Goal: Task Accomplishment & Management: Complete application form

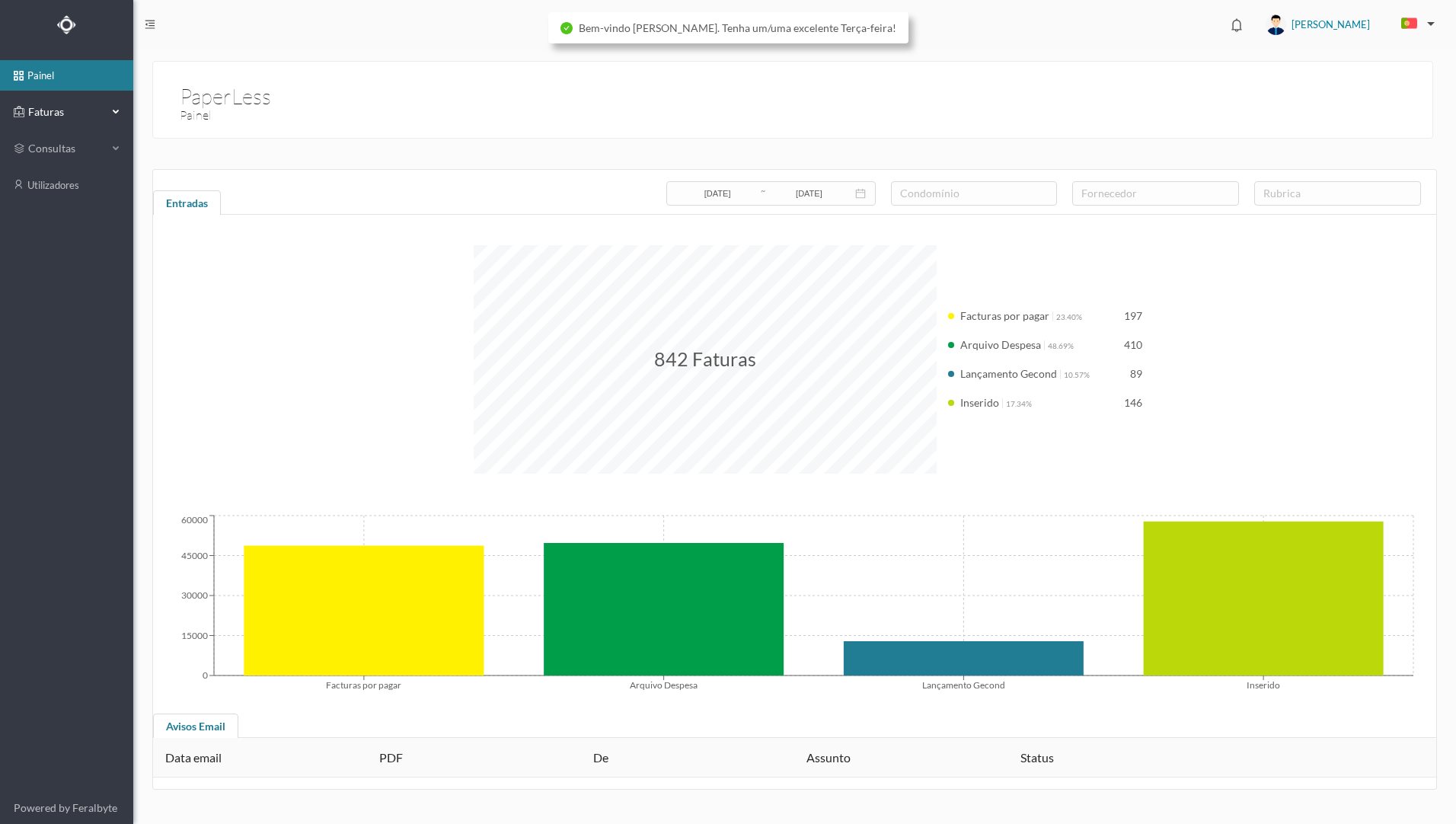
click at [60, 115] on span "Faturas" at bounding box center [66, 111] width 84 height 15
click at [76, 188] on link "arquivadas" at bounding box center [66, 185] width 133 height 31
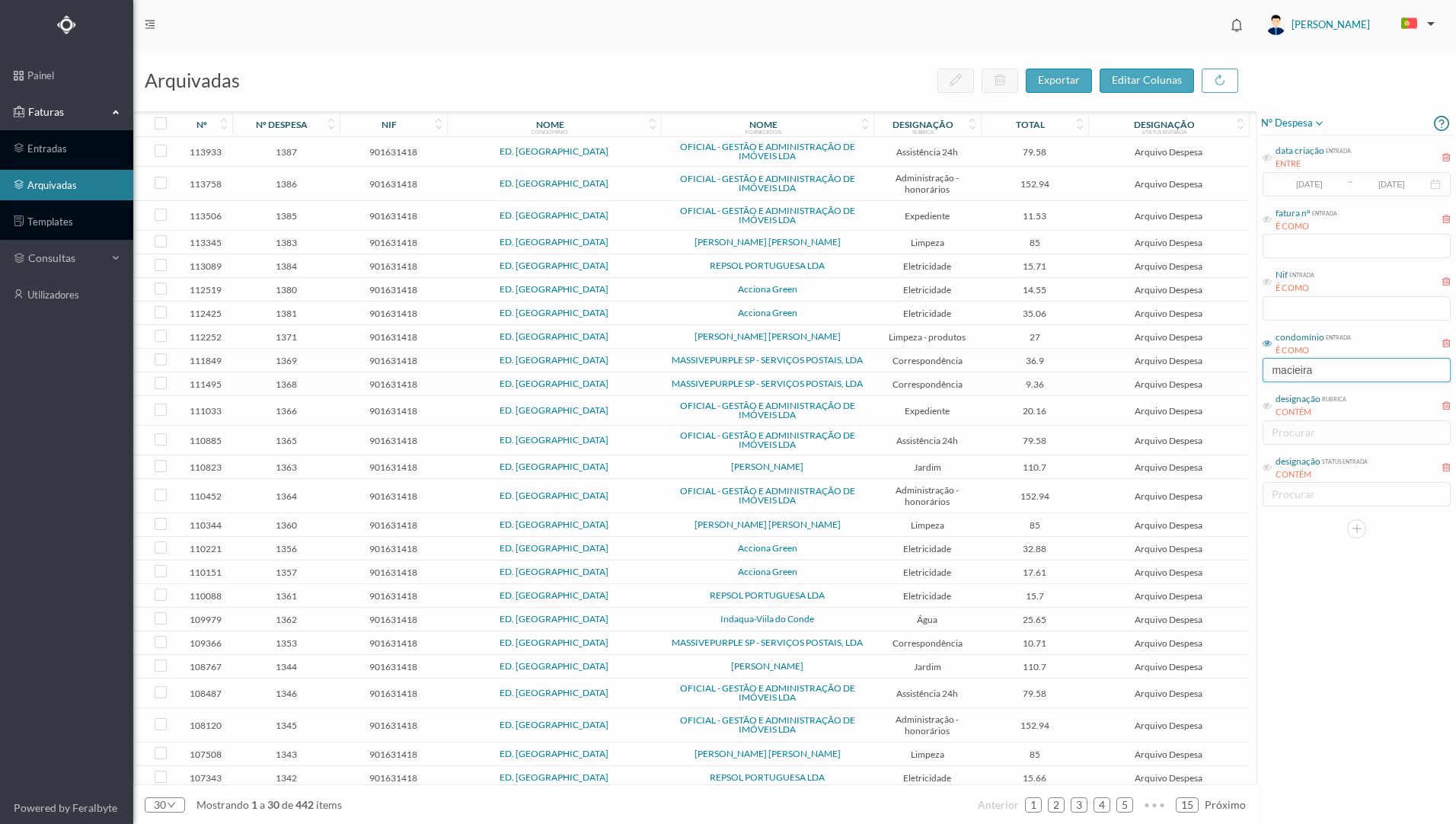
drag, startPoint x: 1320, startPoint y: 375, endPoint x: 1242, endPoint y: 375, distance: 78.0
click at [1242, 375] on div "arquivadas exportar editar colunas nº nº despesa nif nome condomínio nome forne…" at bounding box center [795, 436] width 1323 height 774
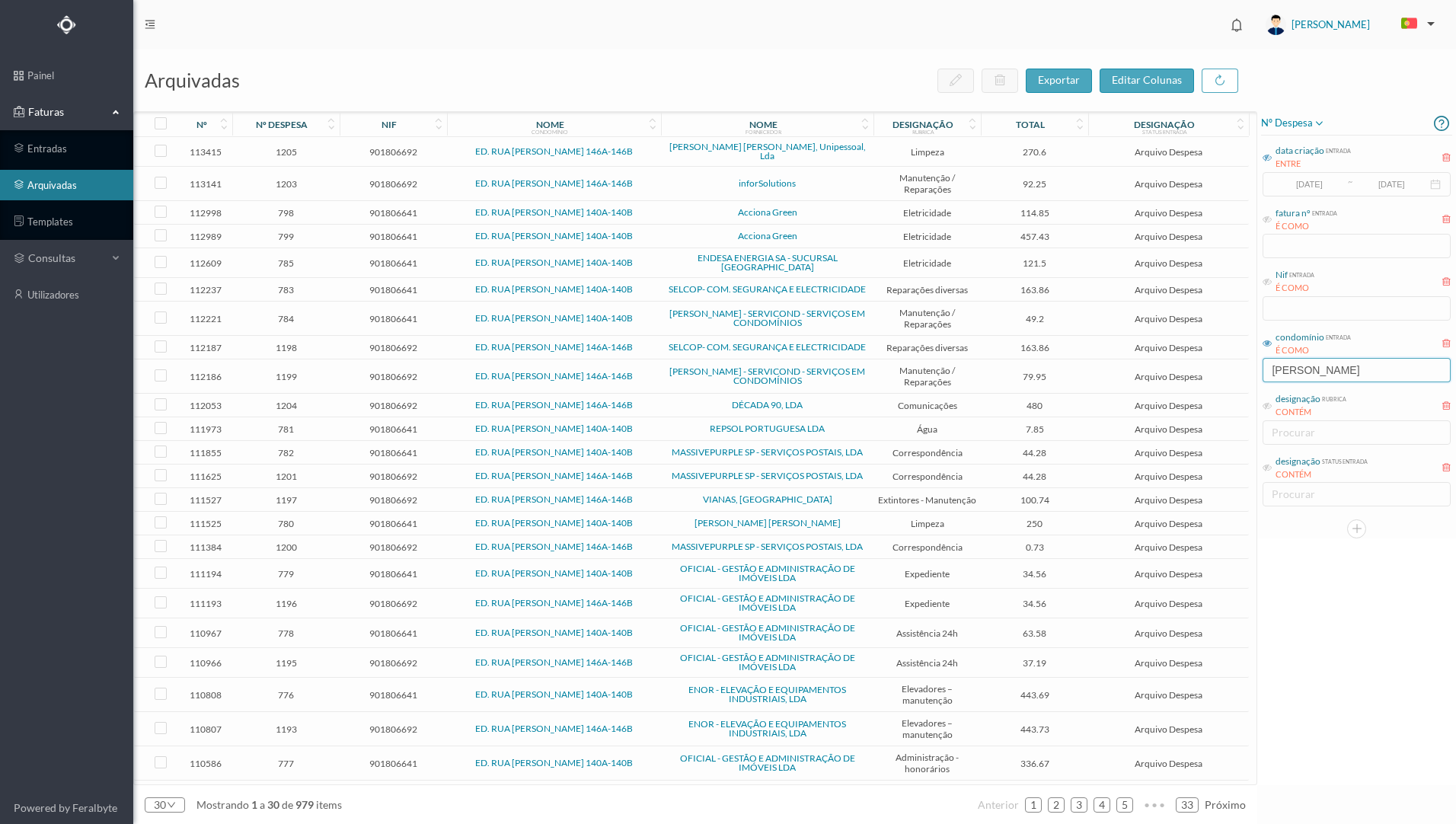
type input "[PERSON_NAME]"
click at [1267, 159] on icon at bounding box center [1268, 158] width 9 height 9
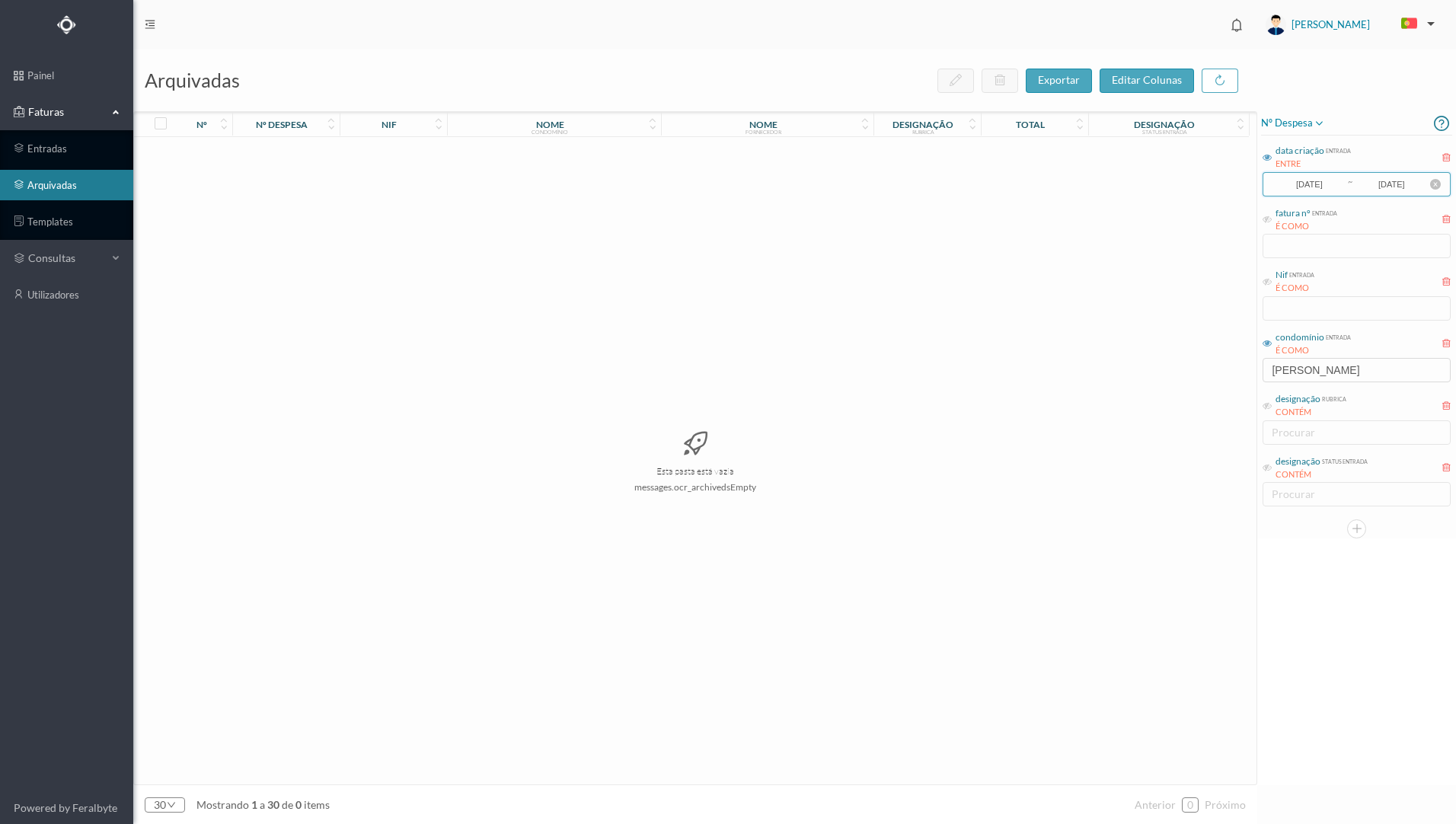
drag, startPoint x: 1334, startPoint y: 182, endPoint x: 1263, endPoint y: 182, distance: 71.0
click at [1263, 182] on span "[DATE] ~ [DATE]" at bounding box center [1357, 184] width 188 height 25
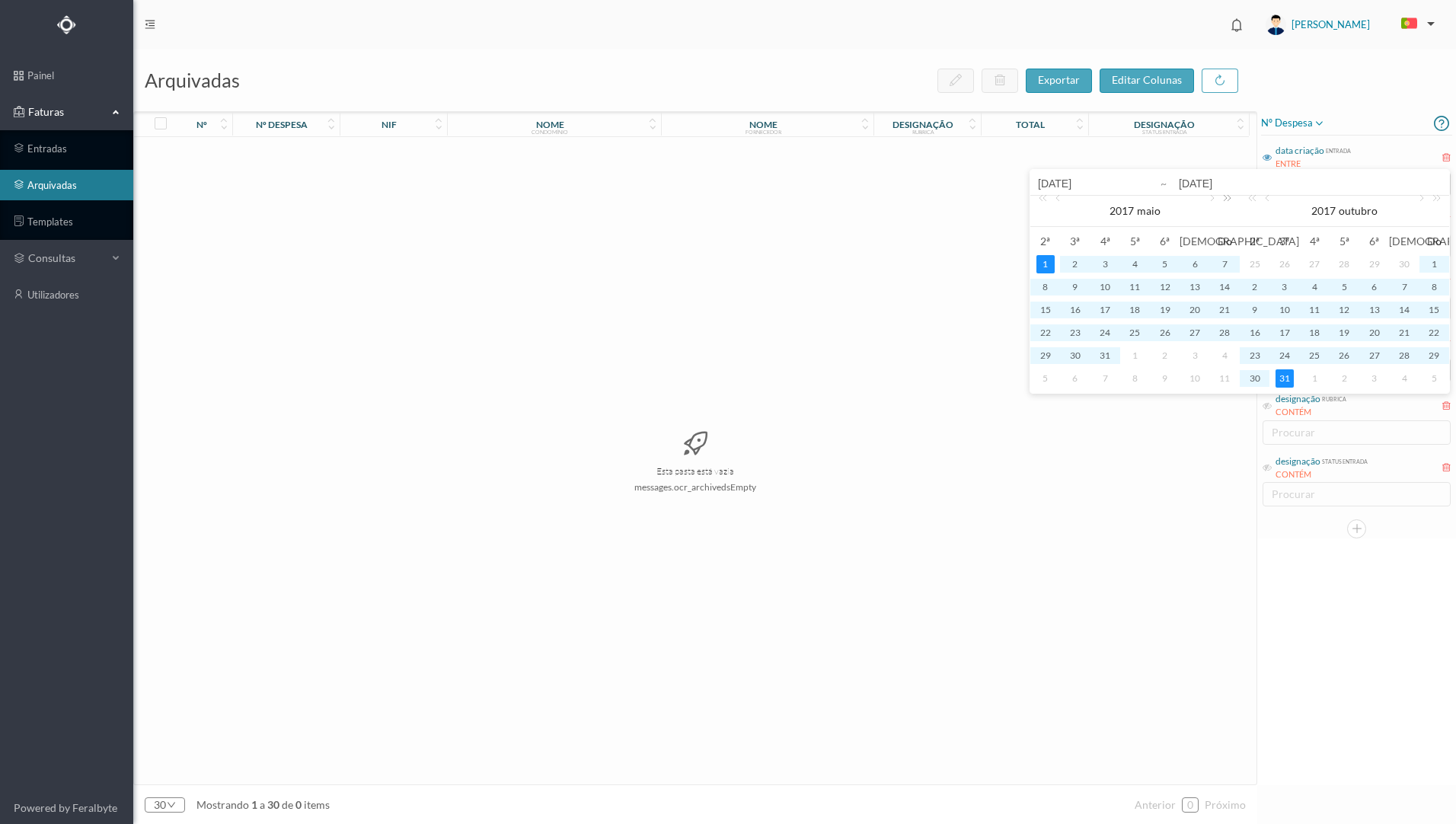
drag, startPoint x: 1263, startPoint y: 182, endPoint x: 1228, endPoint y: 199, distance: 38.9
click at [1228, 199] on link at bounding box center [1224, 210] width 19 height 31
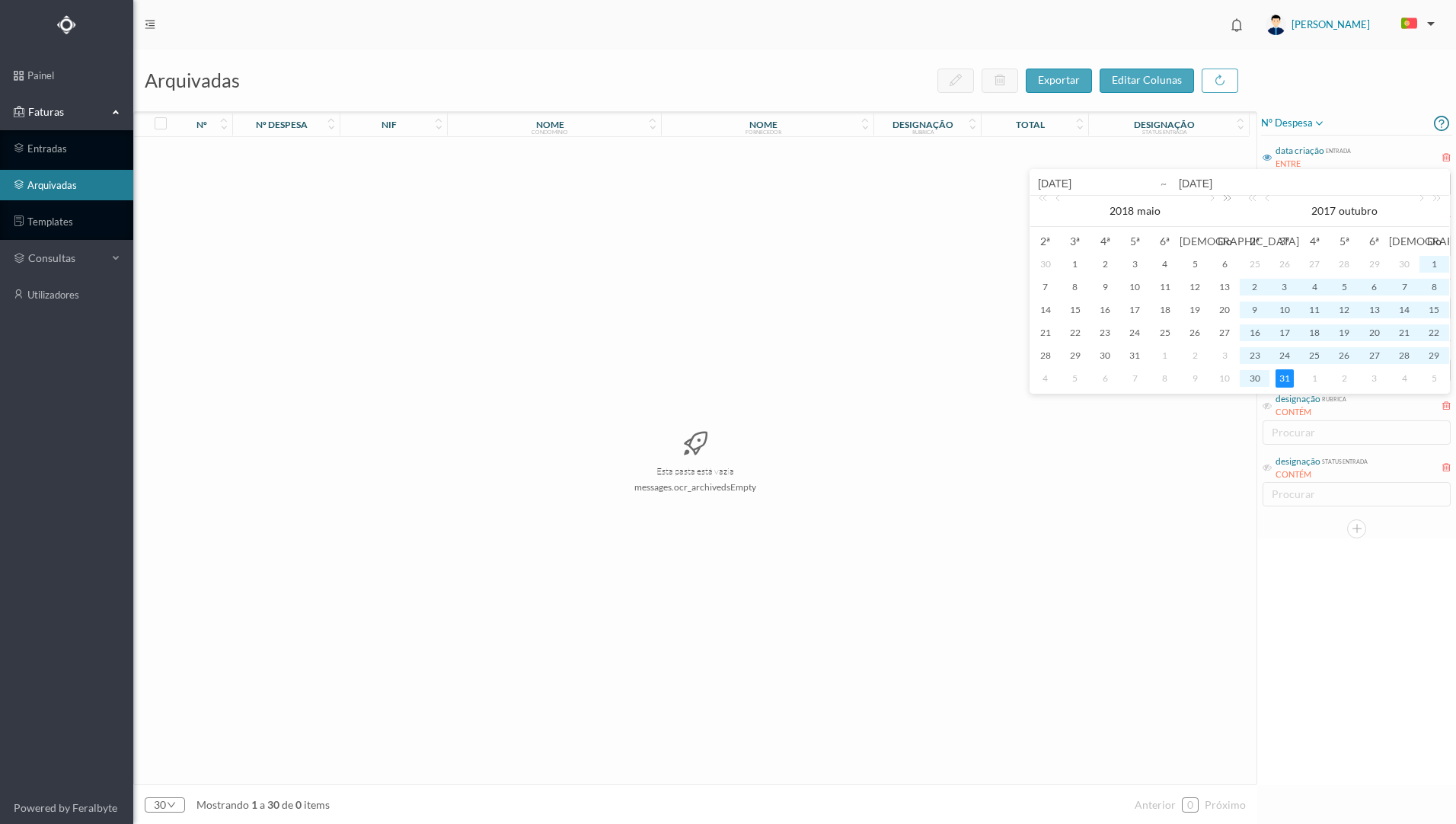
click at [1228, 199] on link at bounding box center [1224, 210] width 19 height 31
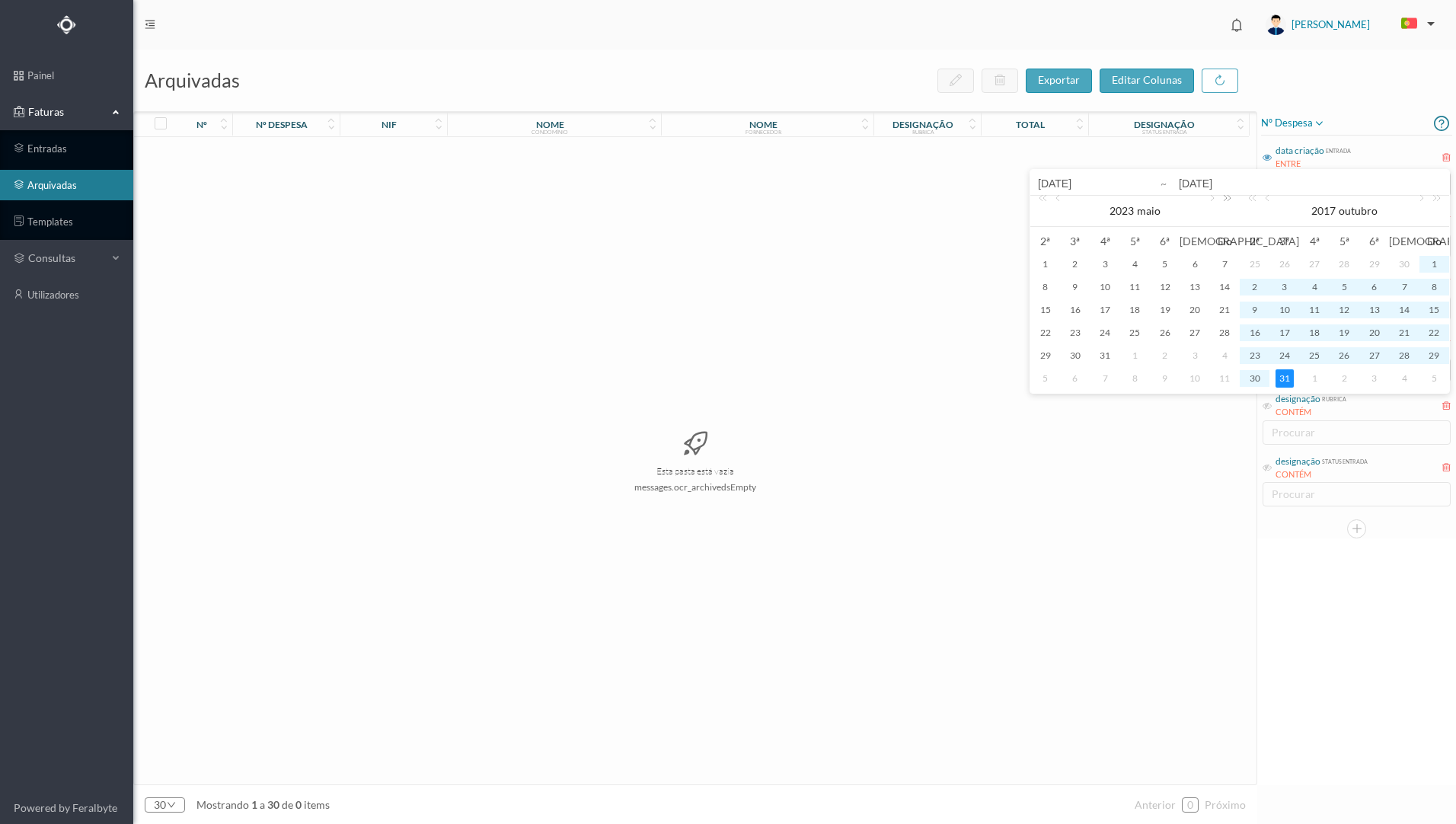
click at [1228, 199] on link at bounding box center [1224, 210] width 19 height 31
click at [1208, 200] on link at bounding box center [1211, 210] width 14 height 31
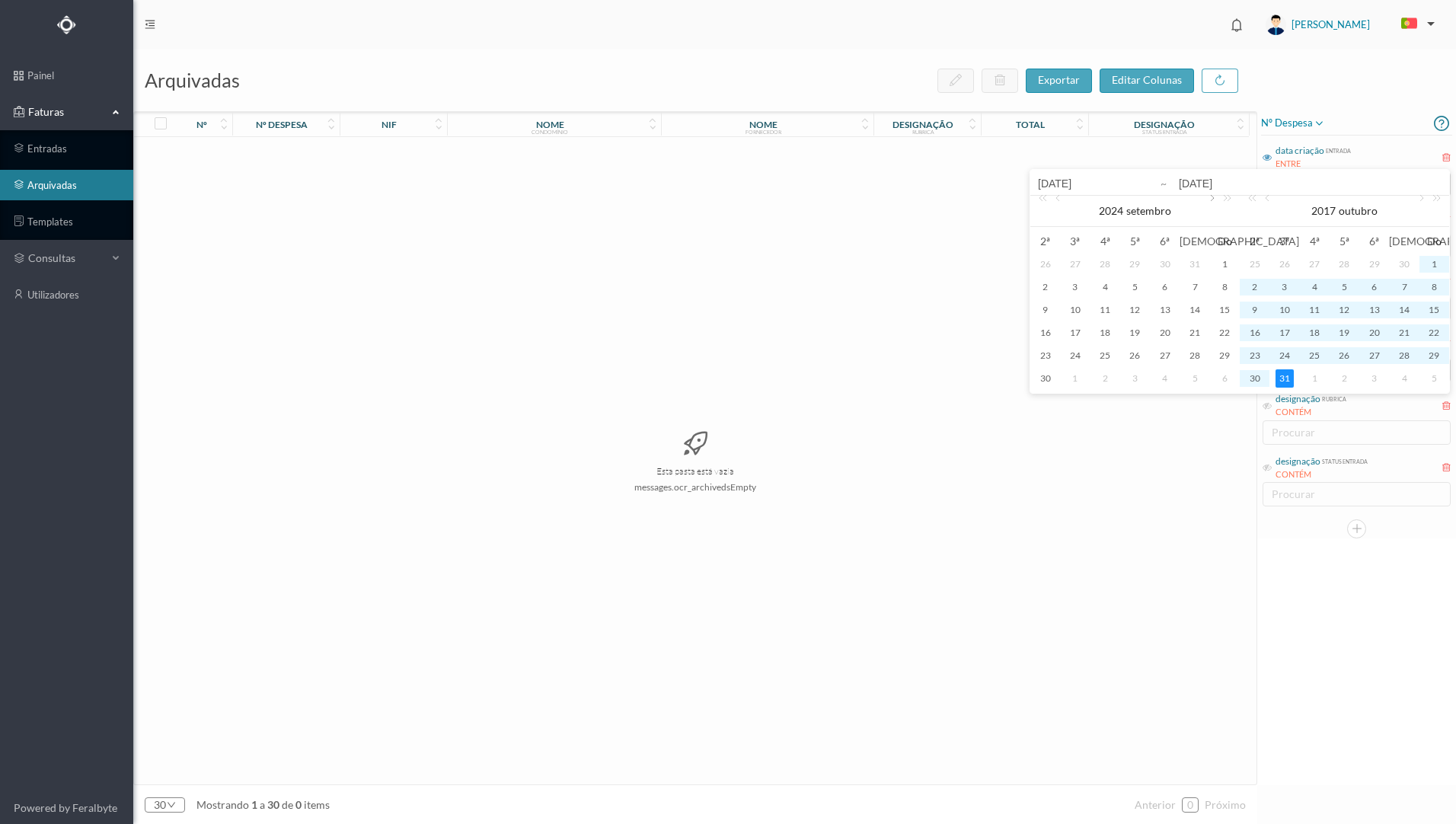
click at [1208, 200] on link at bounding box center [1211, 210] width 14 height 31
click at [1073, 266] on div "1" at bounding box center [1075, 264] width 18 height 18
click at [1438, 202] on link at bounding box center [1434, 210] width 19 height 31
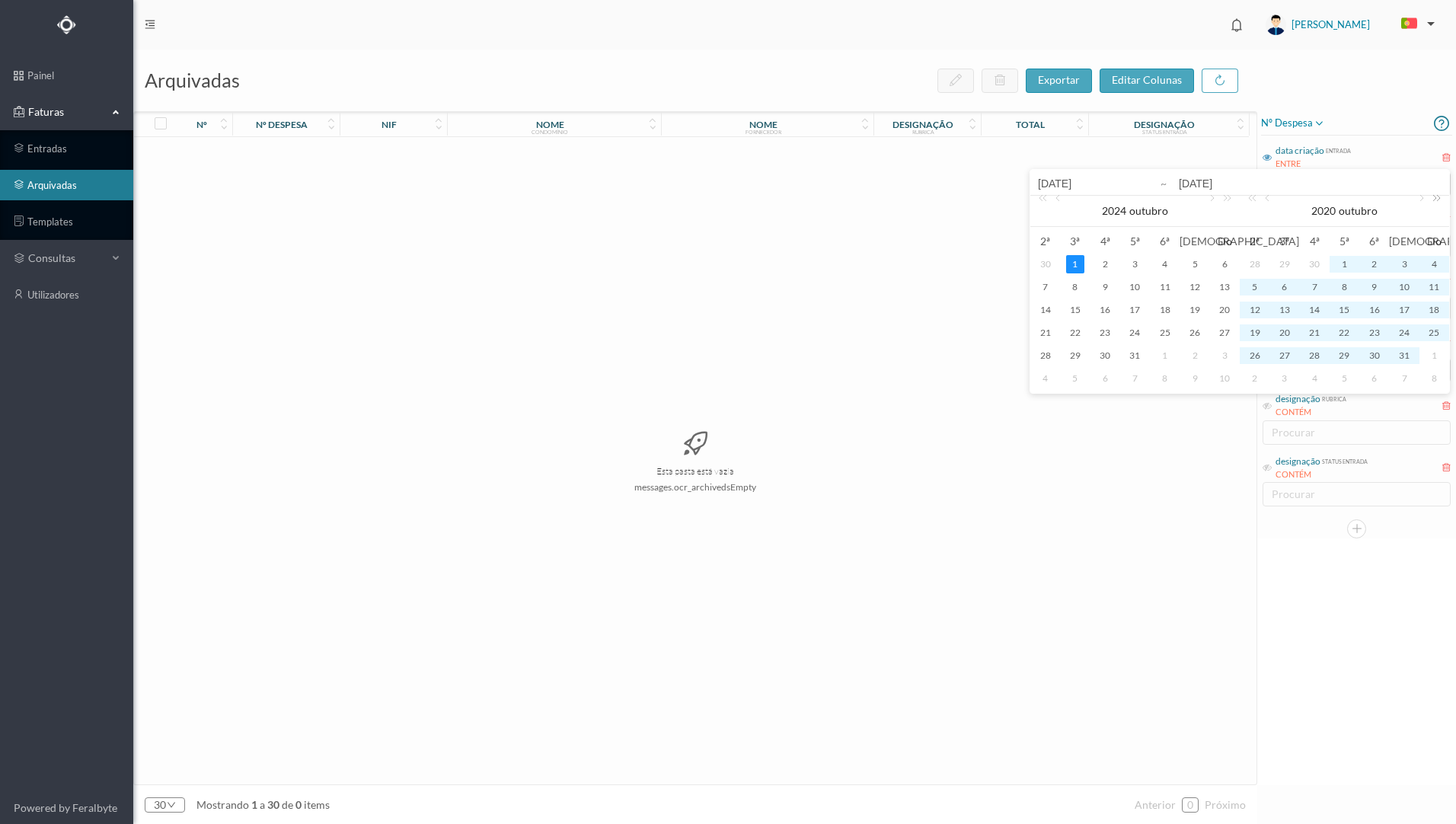
click at [1438, 202] on link at bounding box center [1434, 210] width 19 height 31
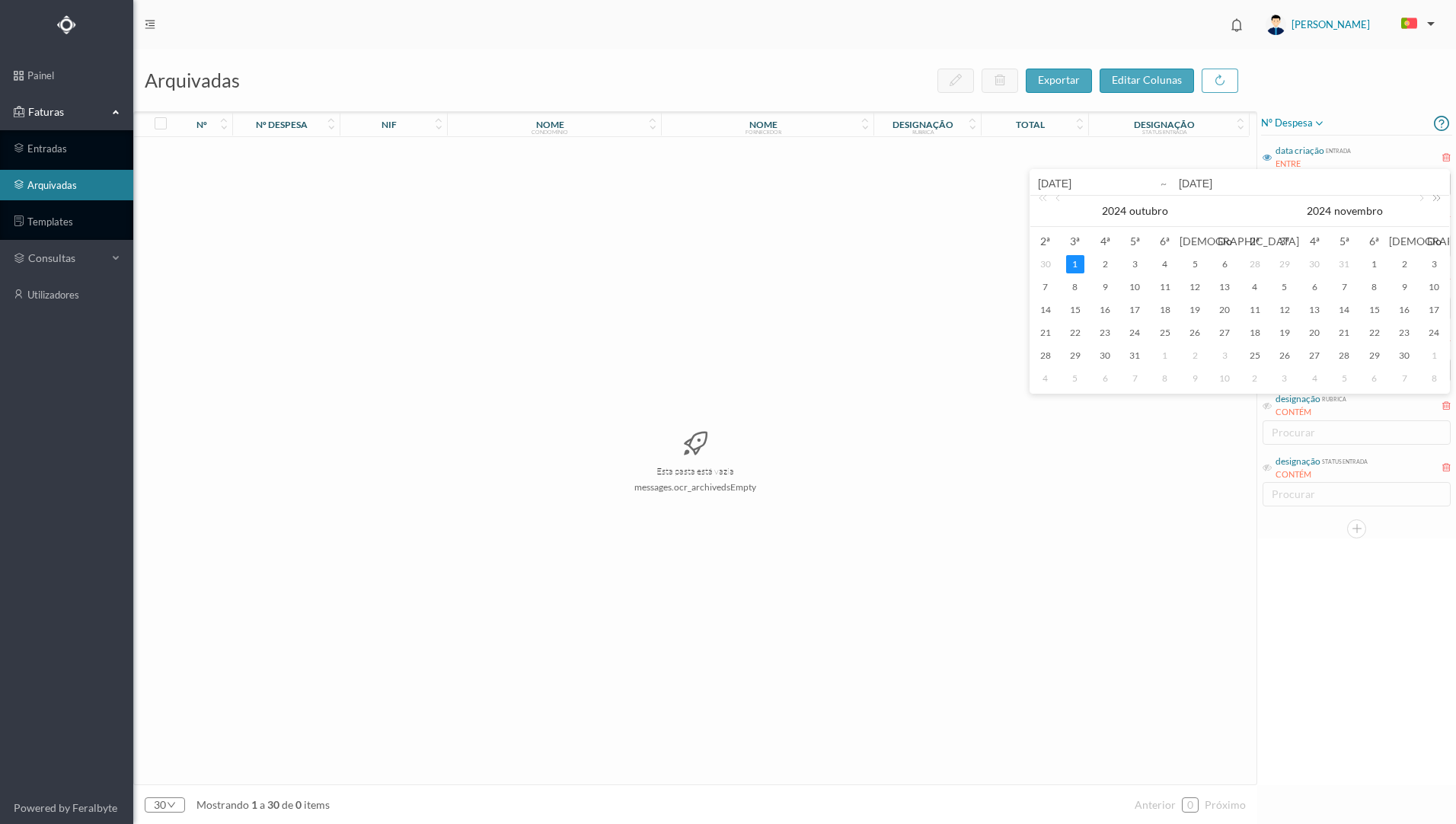
click at [1438, 202] on link at bounding box center [1434, 210] width 19 height 31
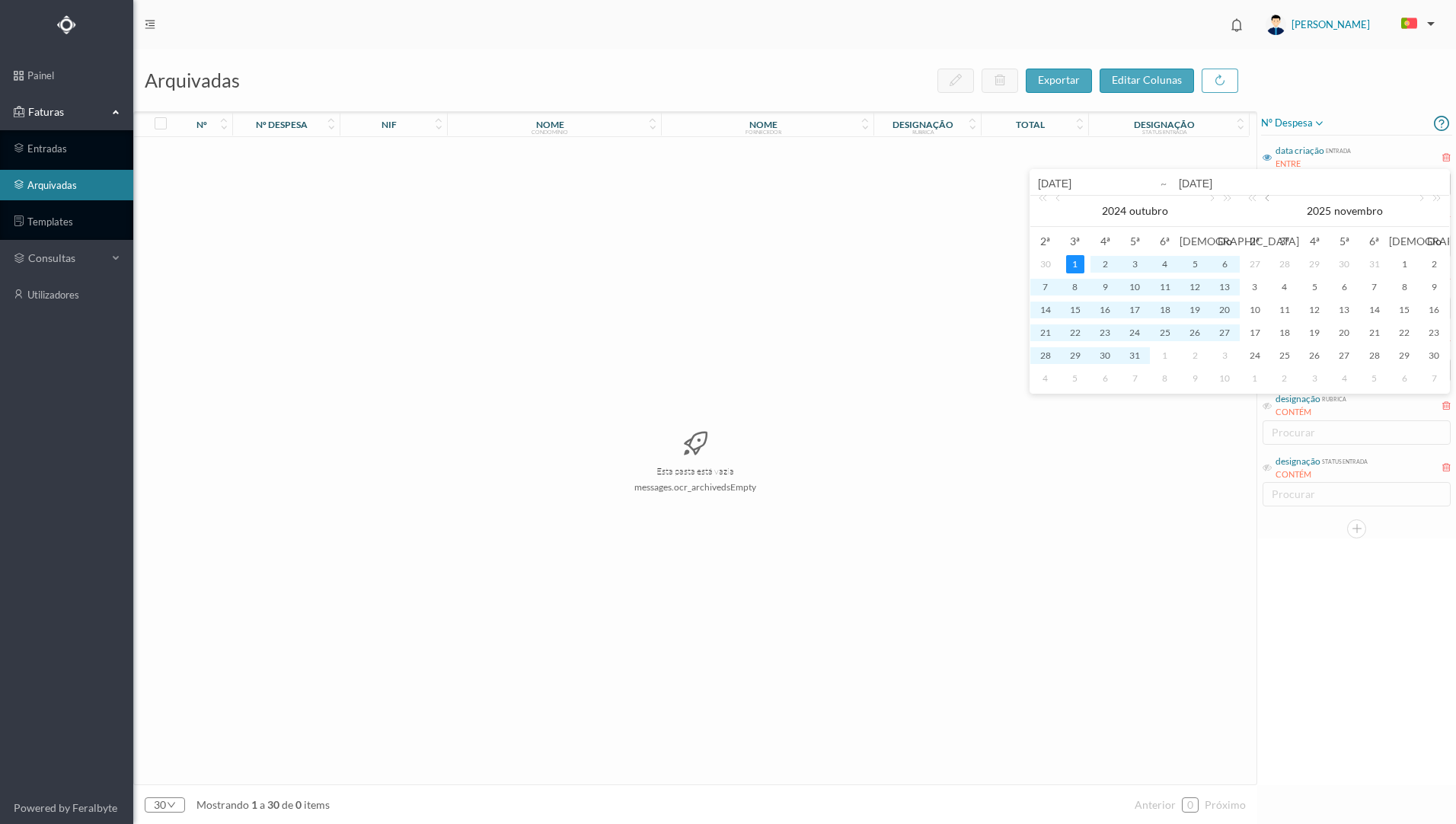
click at [1269, 200] on link at bounding box center [1269, 210] width 14 height 31
click at [1270, 199] on link at bounding box center [1269, 210] width 14 height 31
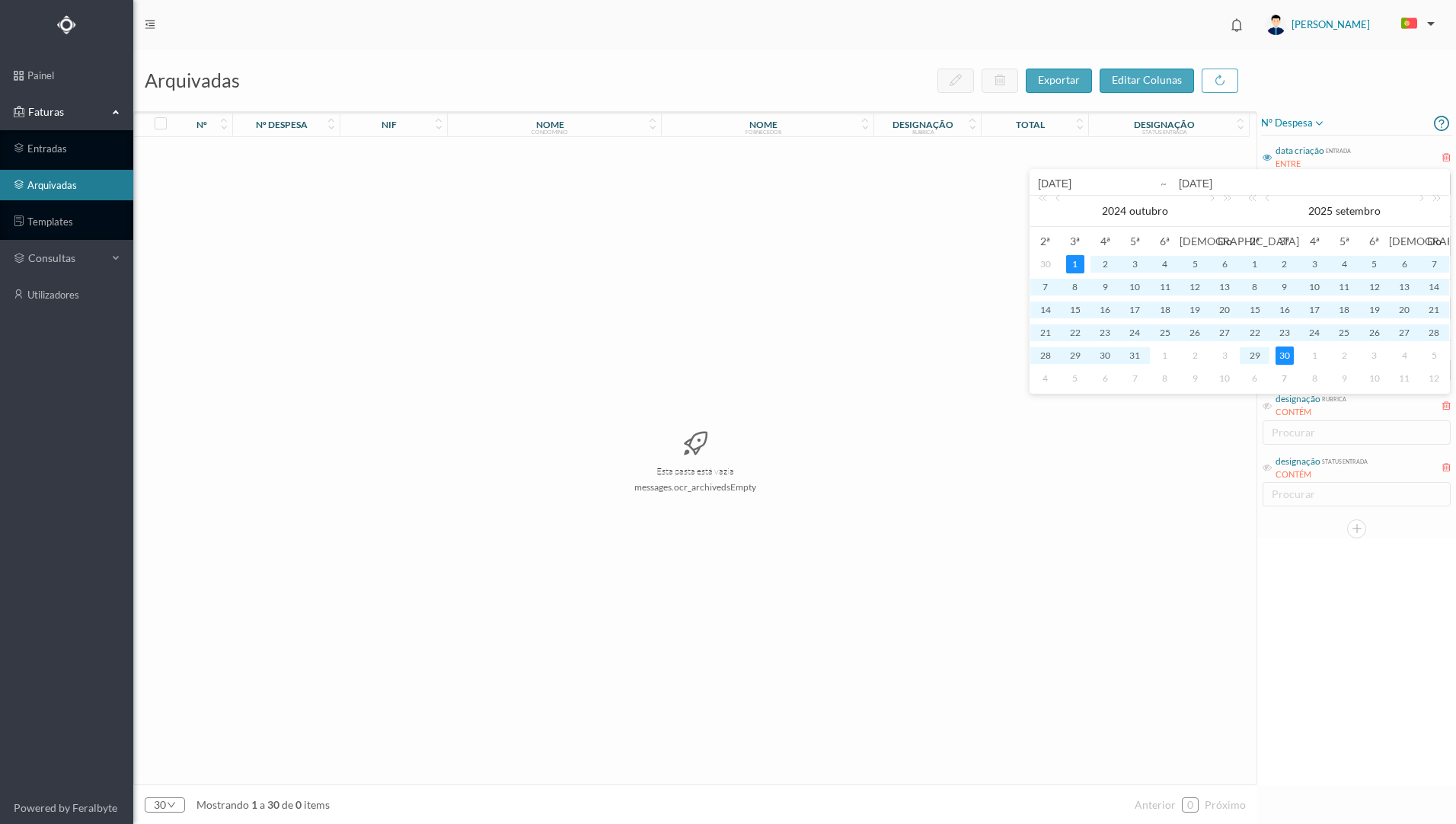
click at [1287, 357] on div "30" at bounding box center [1284, 355] width 18 height 18
type input "[DATE]"
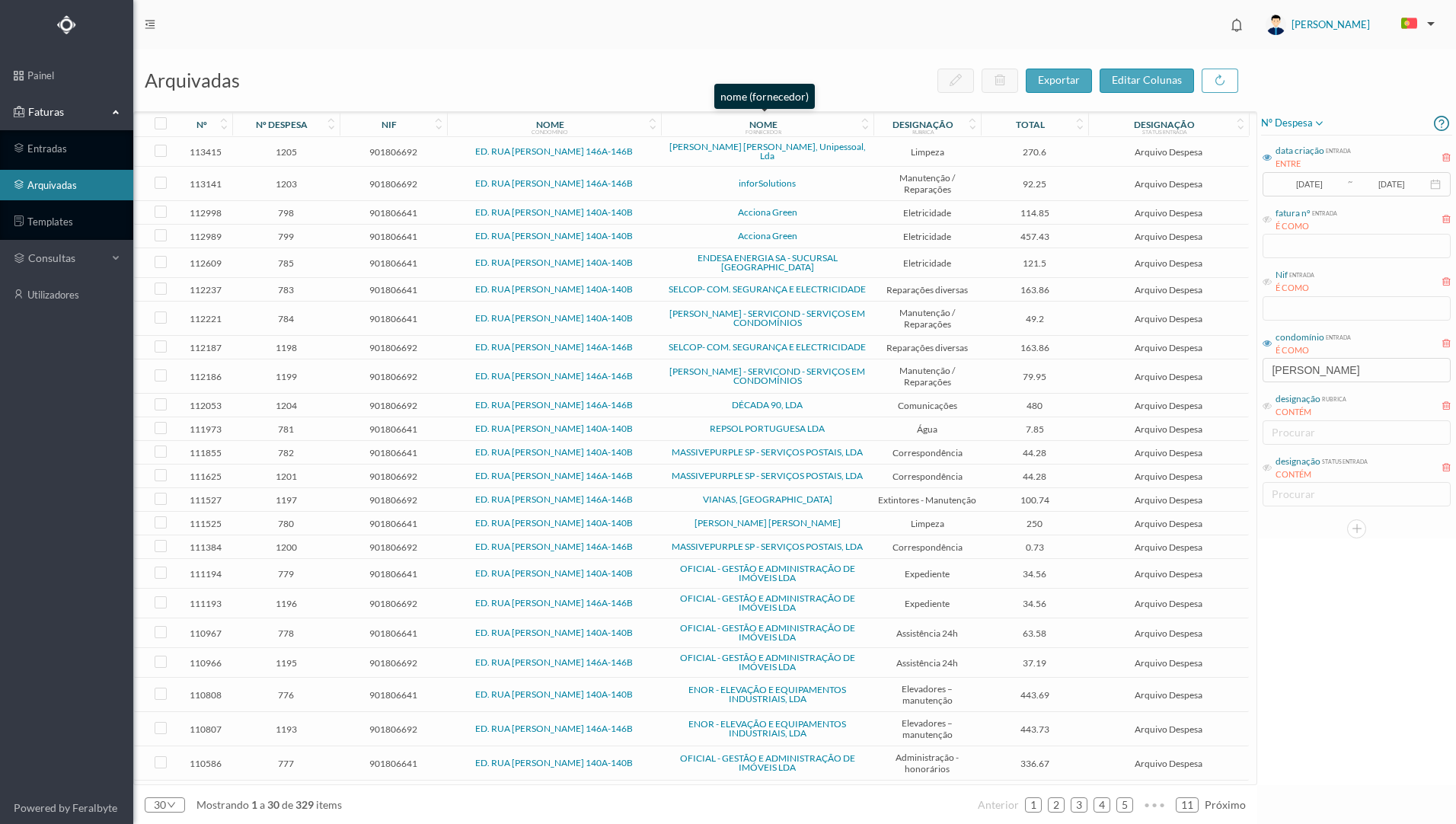
click at [770, 129] on div "fornecedor" at bounding box center [764, 131] width 36 height 6
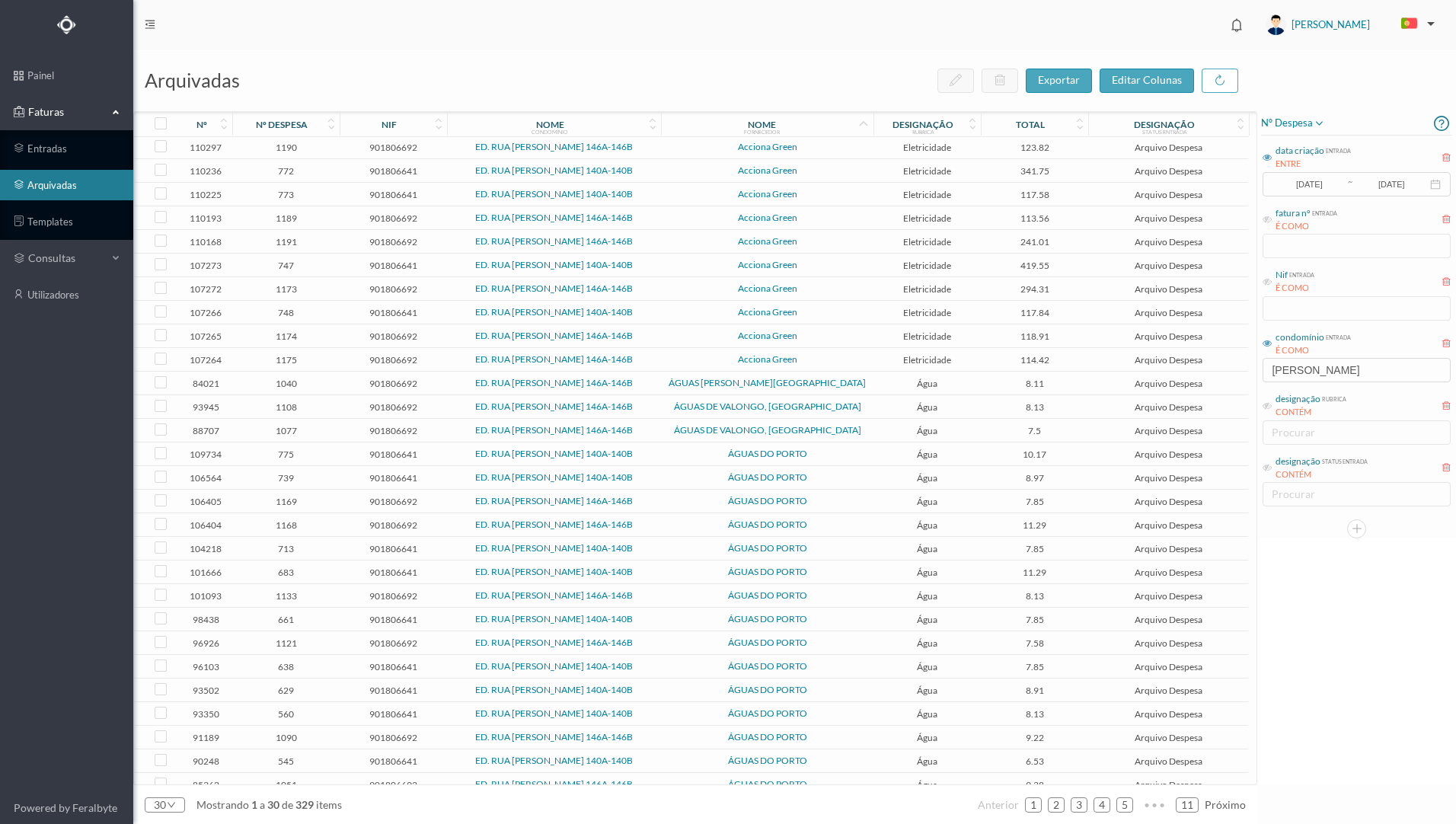
scroll to position [61, 0]
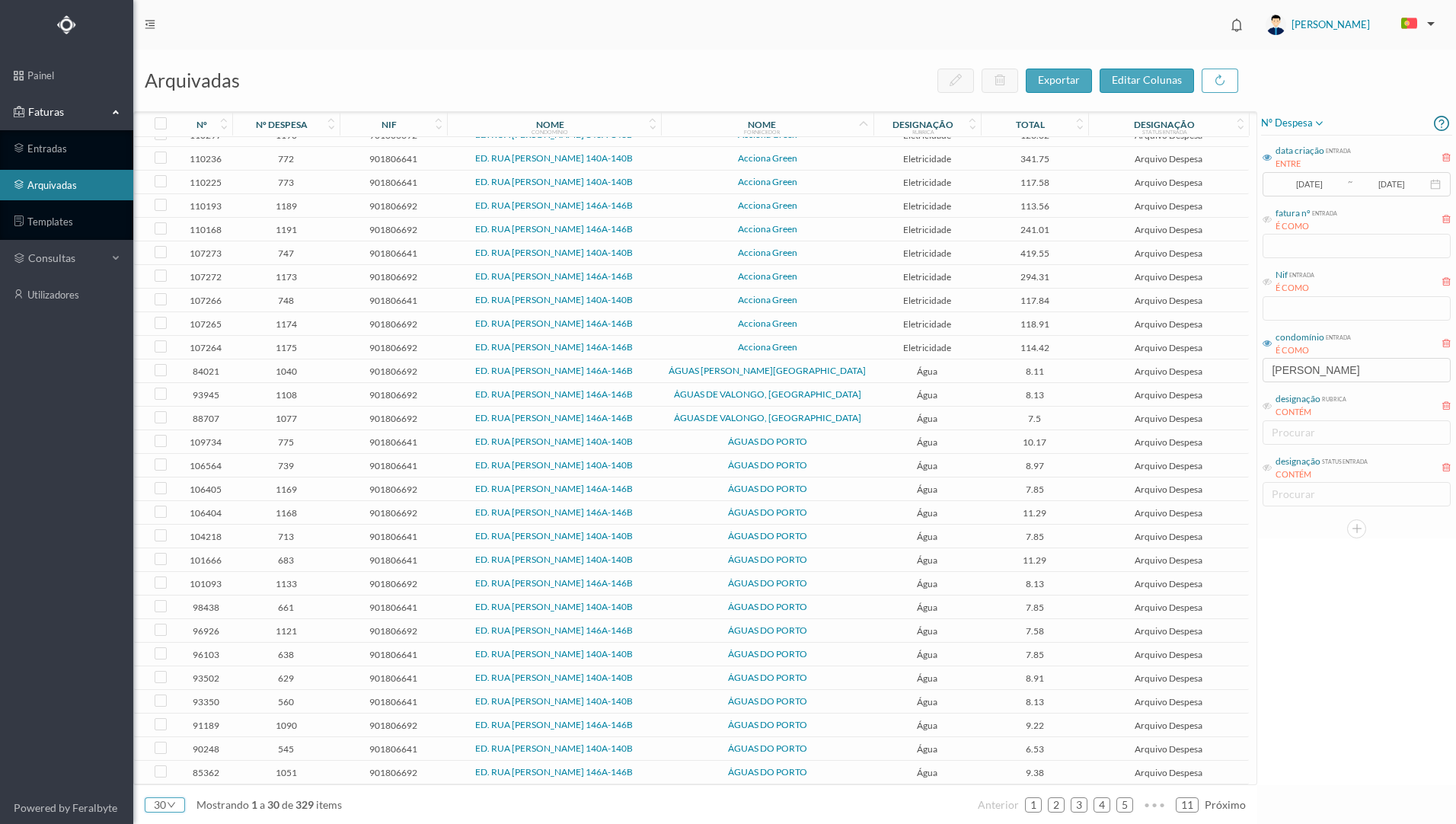
click at [177, 806] on div "30" at bounding box center [165, 804] width 41 height 15
click at [172, 776] on li "50" at bounding box center [165, 779] width 41 height 25
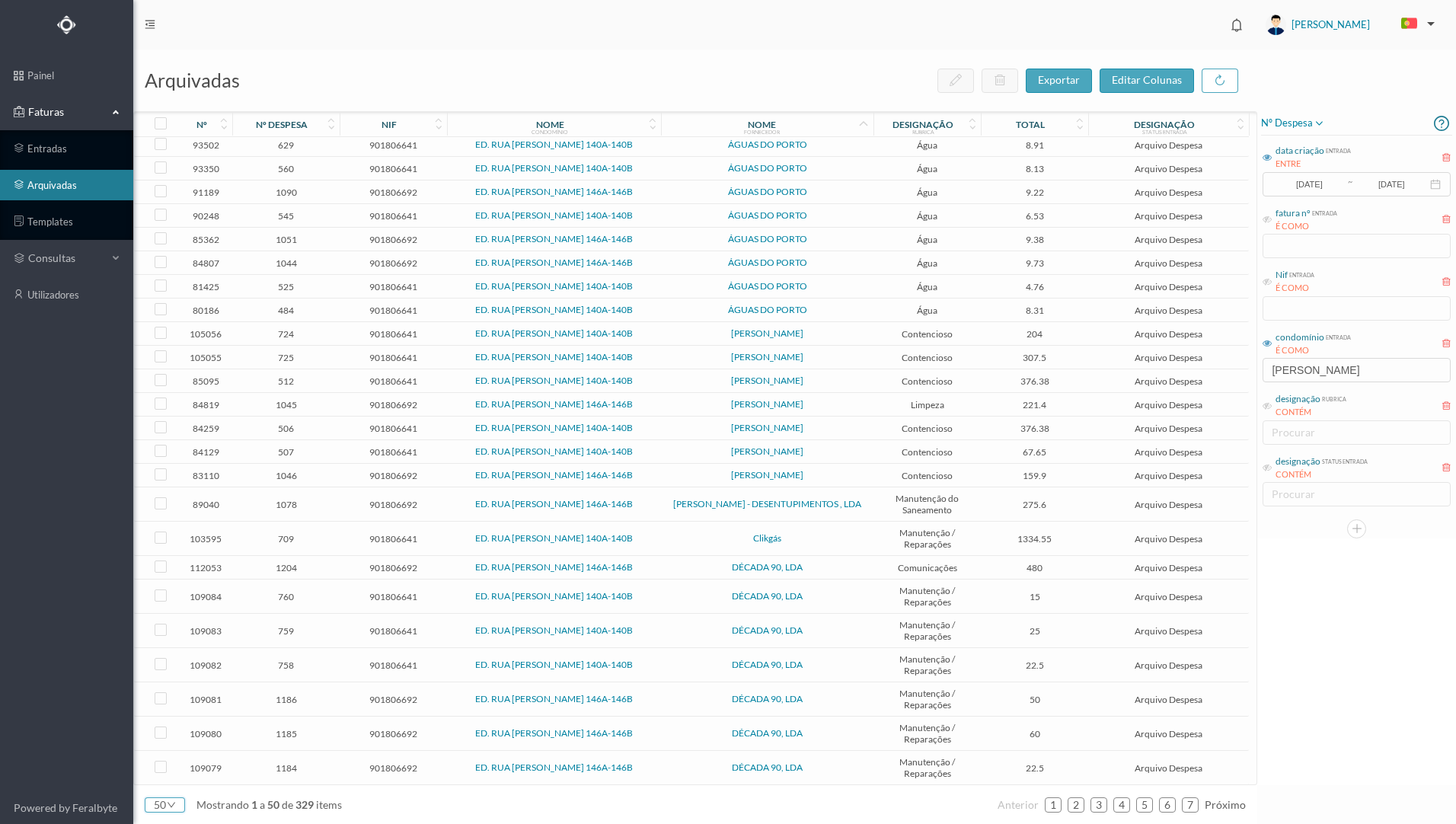
scroll to position [618, 0]
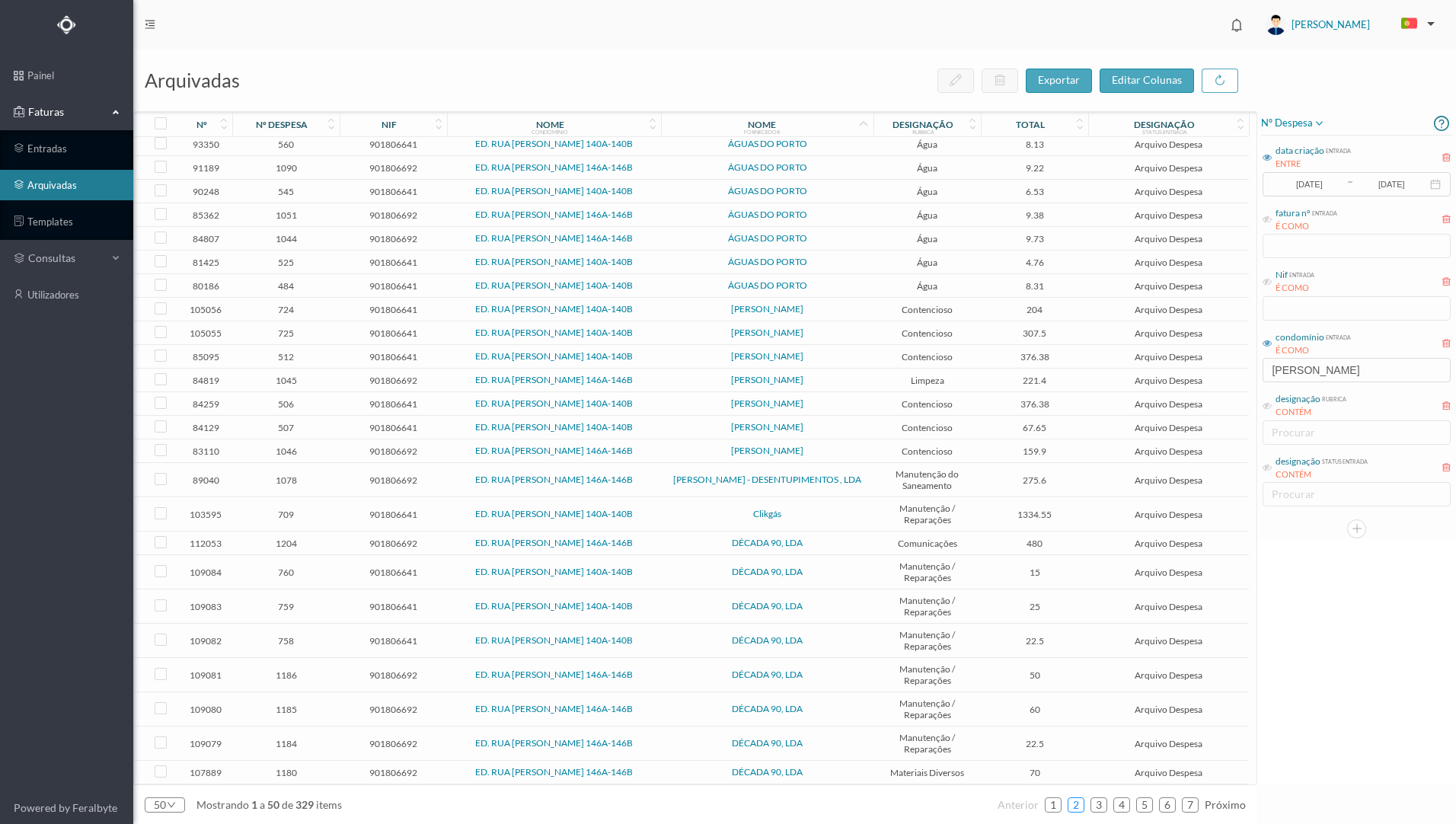
click at [1074, 799] on link "2" at bounding box center [1075, 805] width 15 height 23
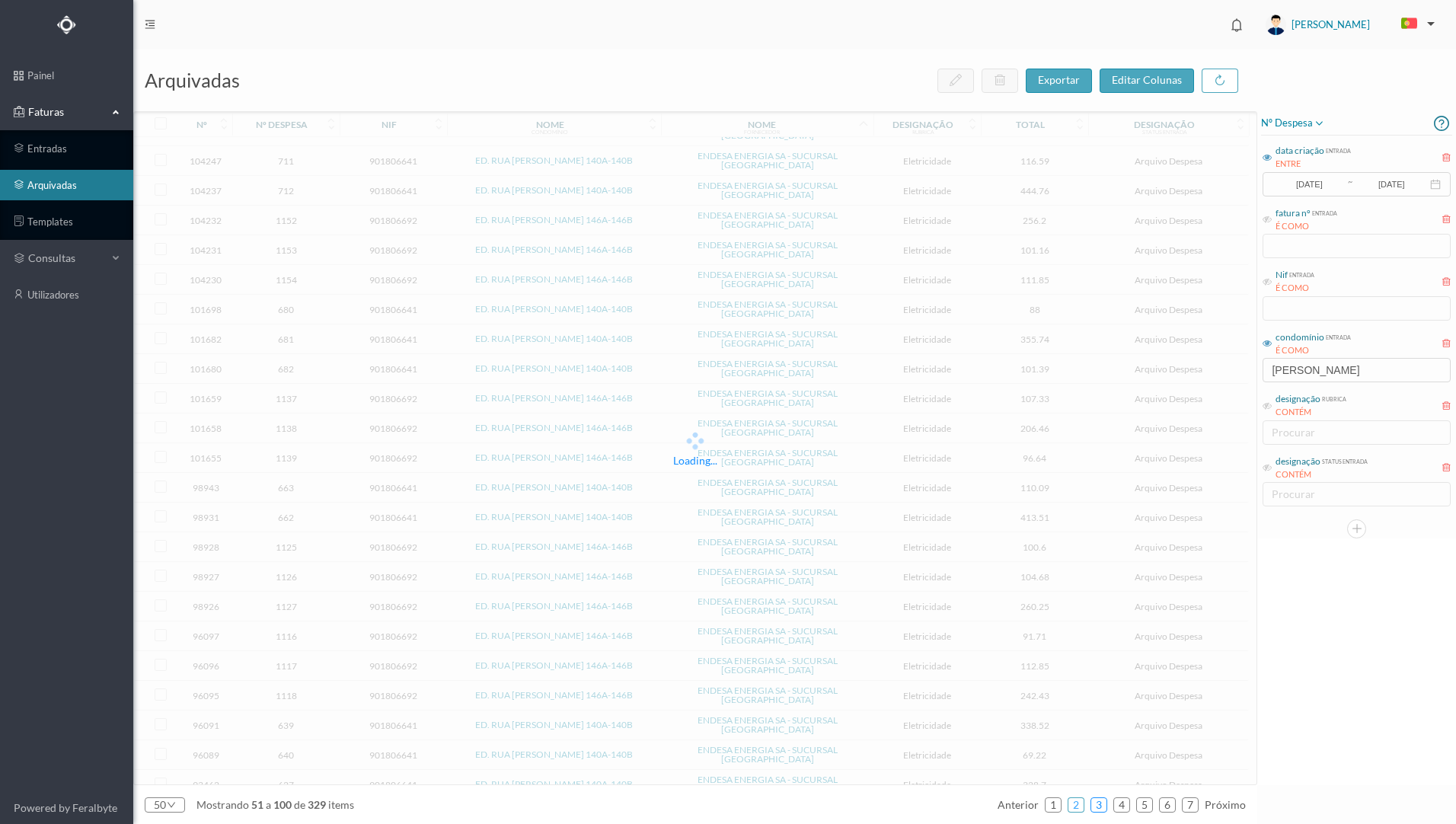
scroll to position [607, 0]
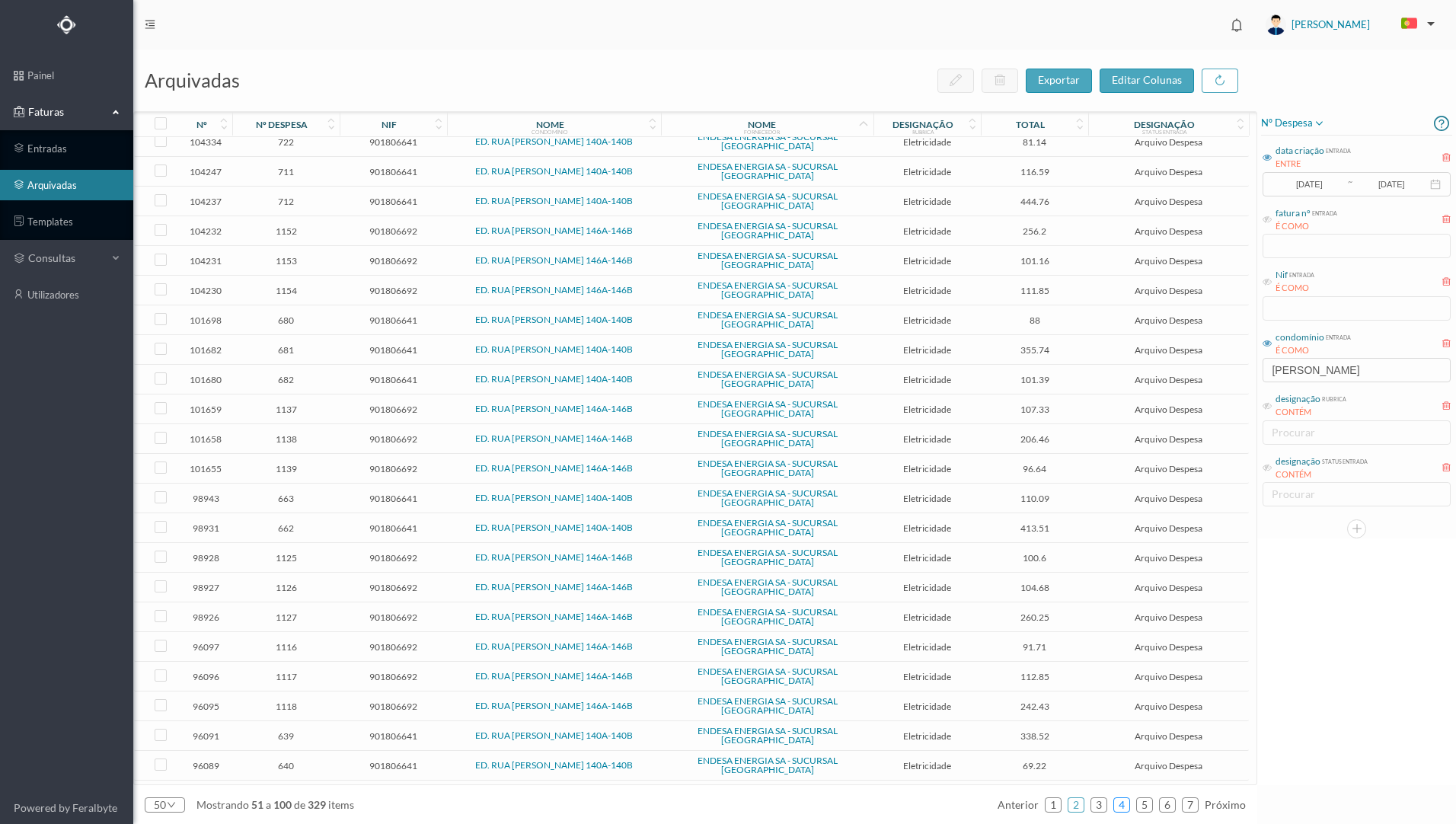
click at [1122, 804] on link "4" at bounding box center [1121, 805] width 15 height 23
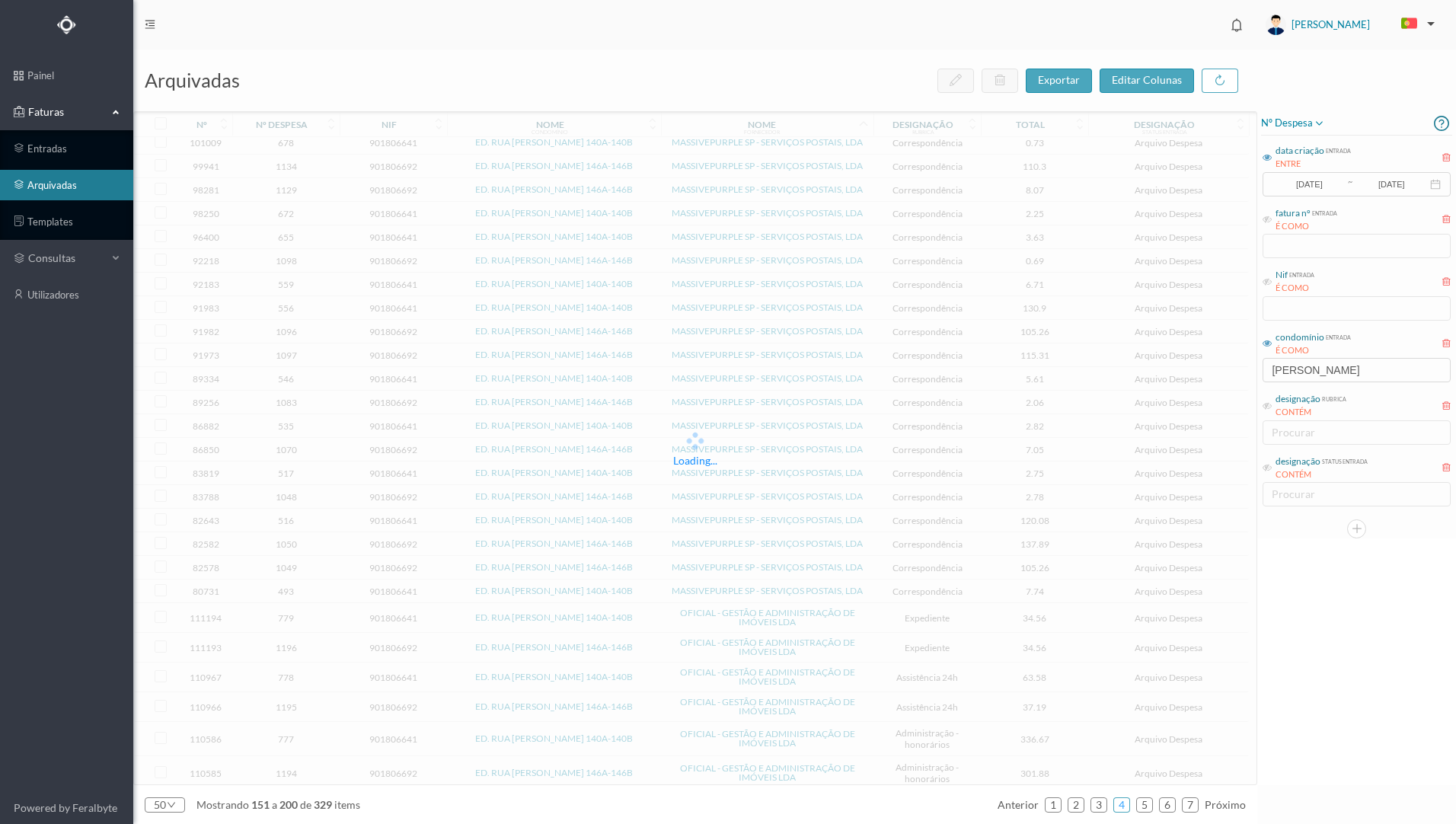
scroll to position [612, 0]
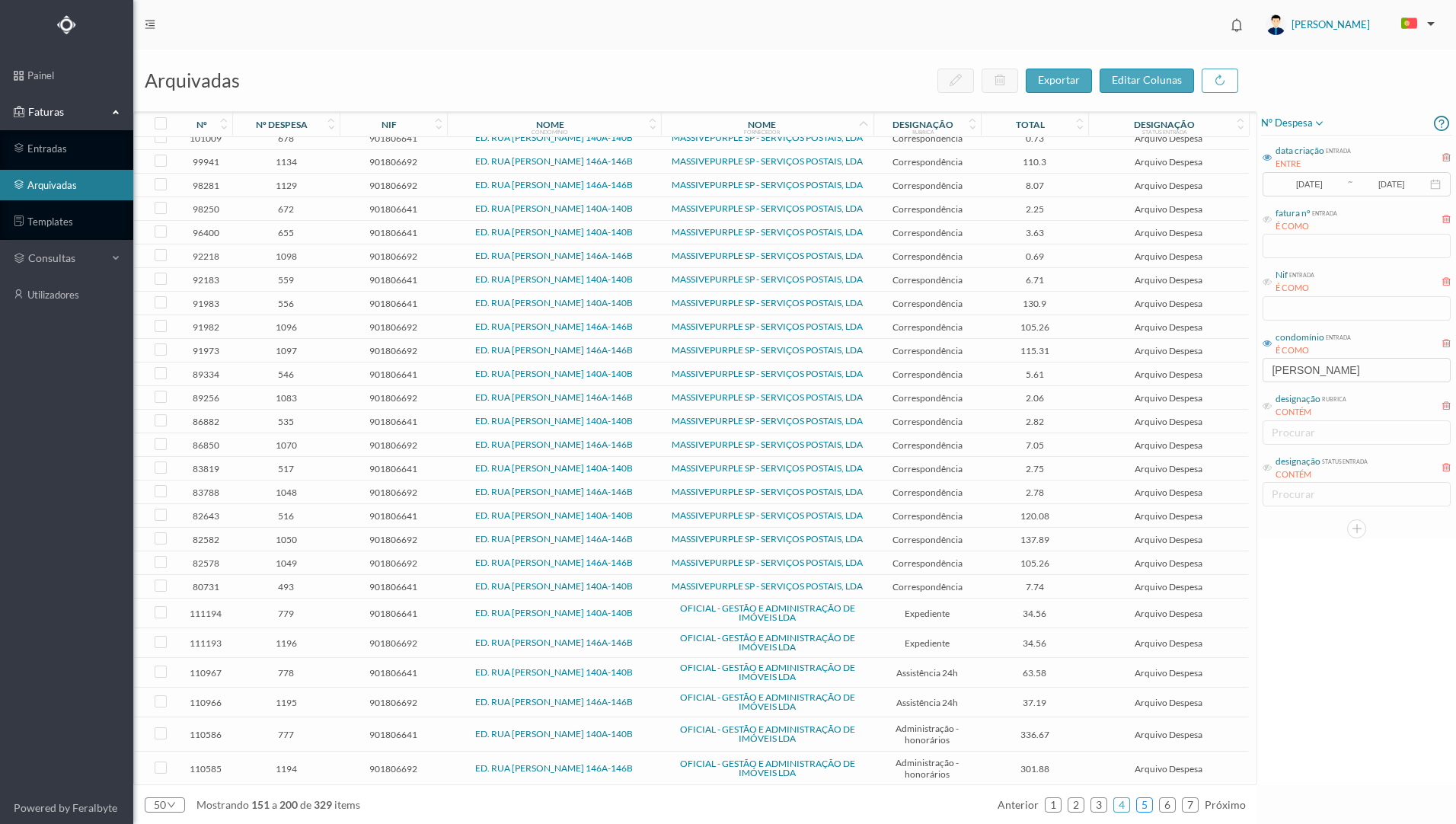
click at [1150, 806] on link "5" at bounding box center [1144, 805] width 15 height 23
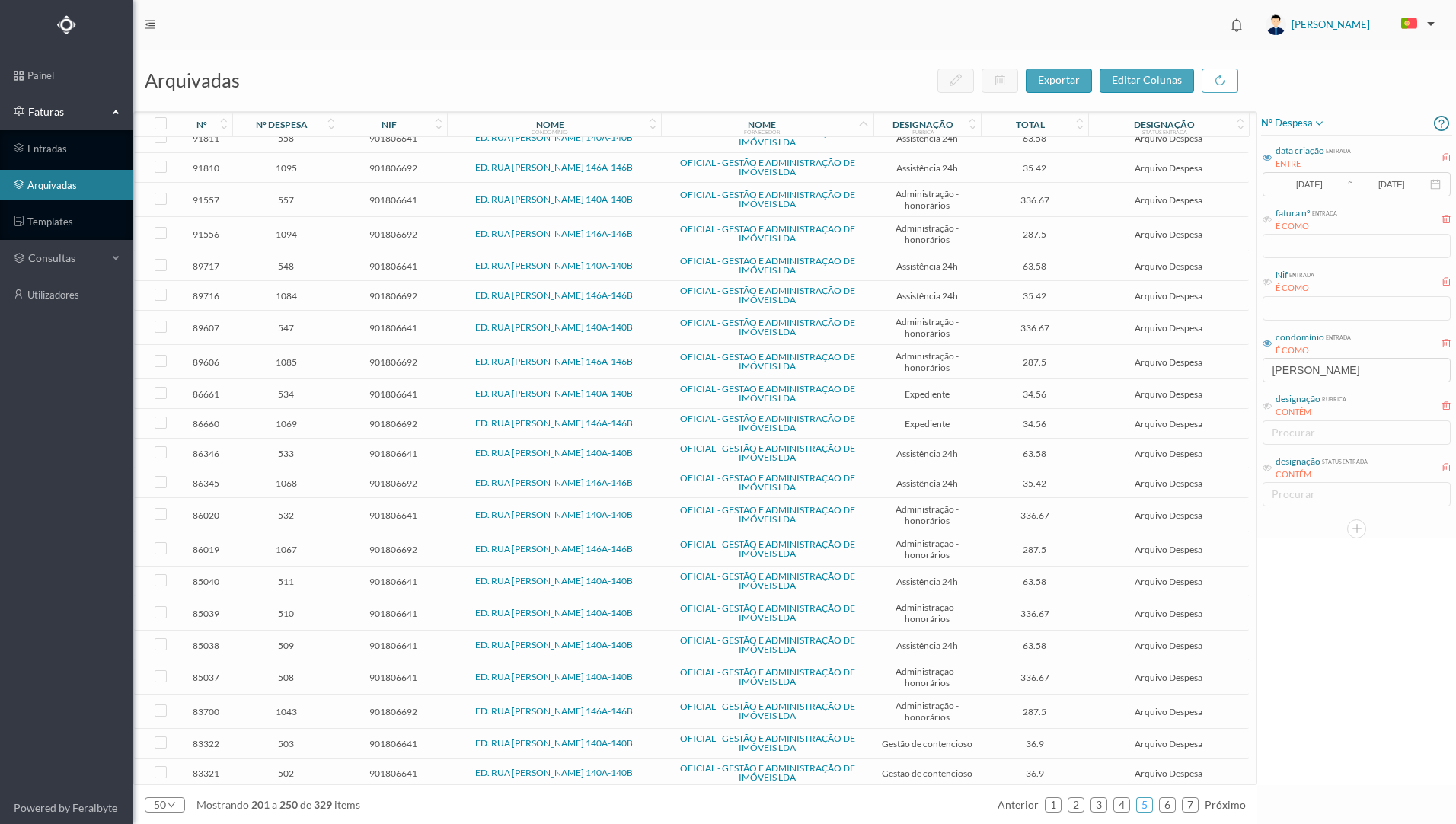
scroll to position [933, 0]
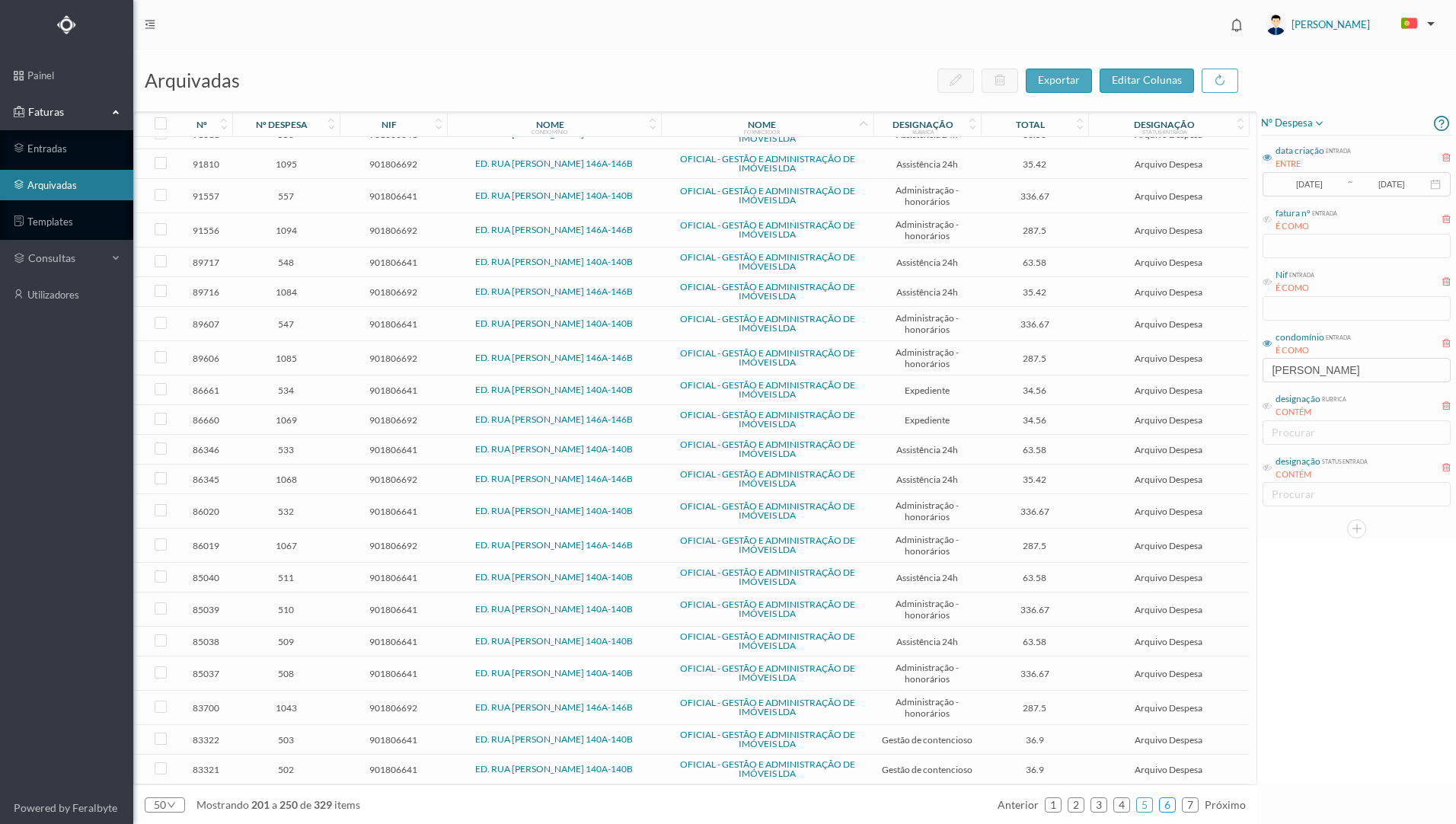
click at [1169, 810] on link "6" at bounding box center [1167, 805] width 15 height 23
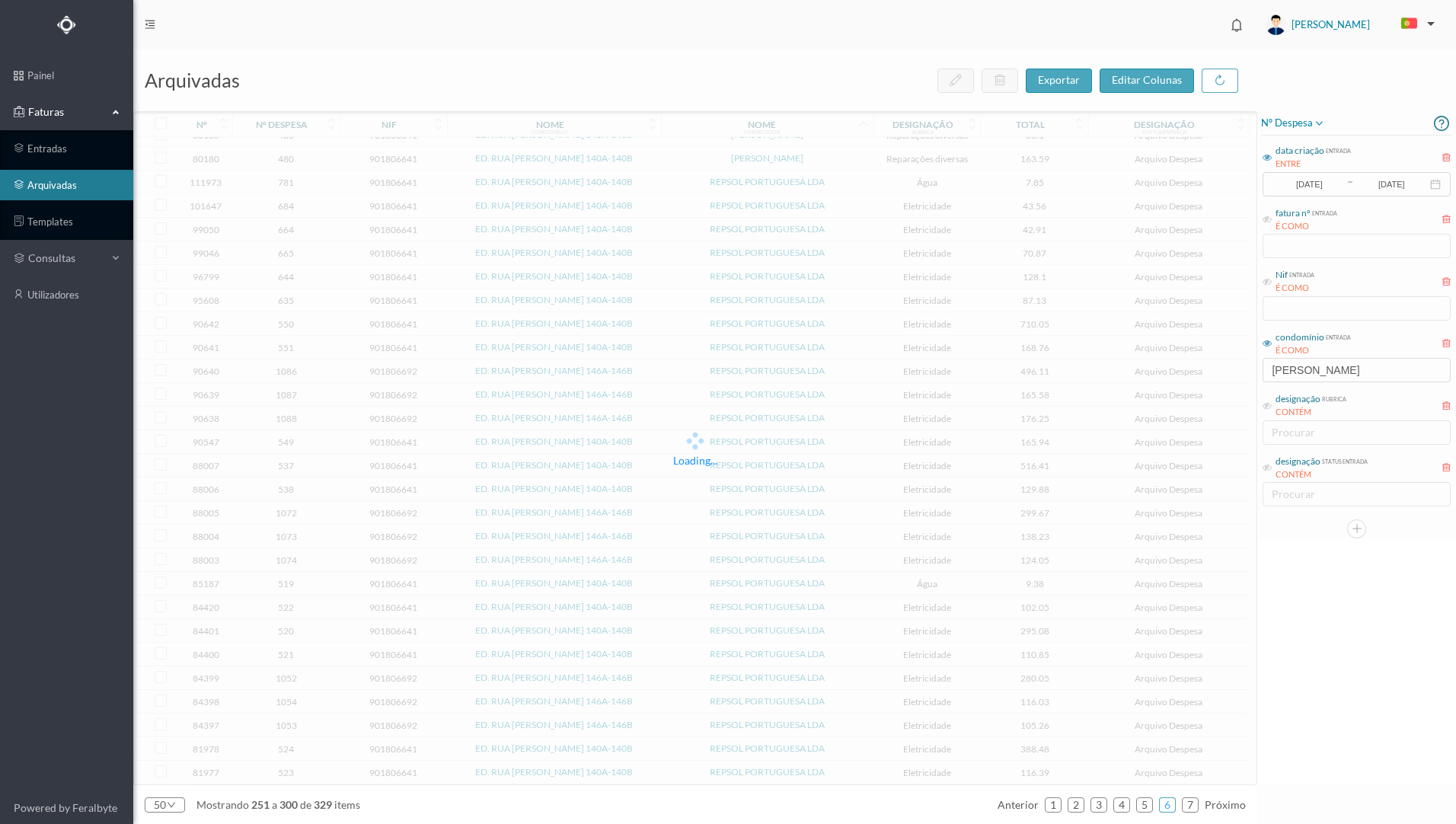
scroll to position [622, 0]
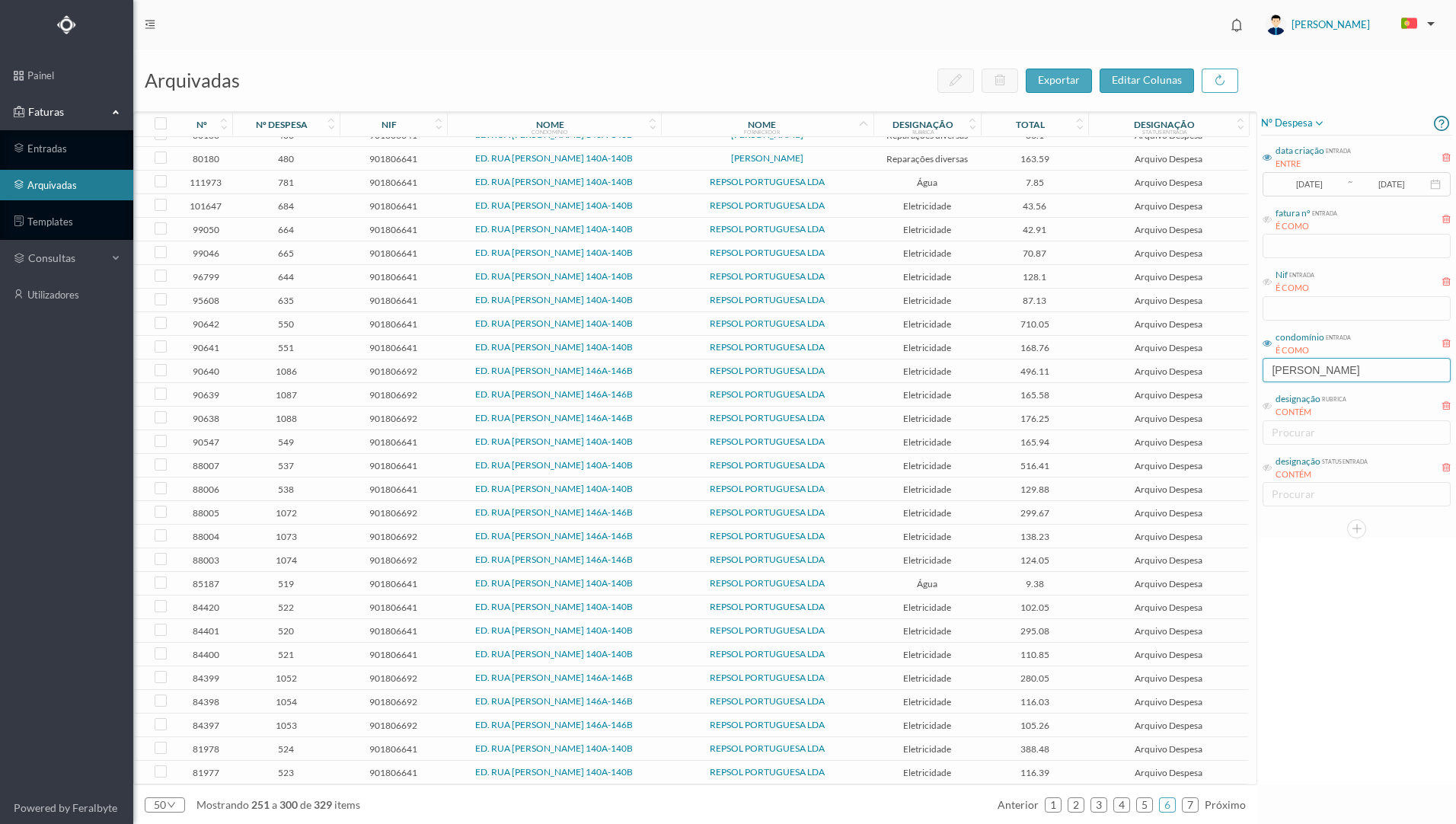
click at [1374, 374] on input "[PERSON_NAME]" at bounding box center [1357, 370] width 188 height 25
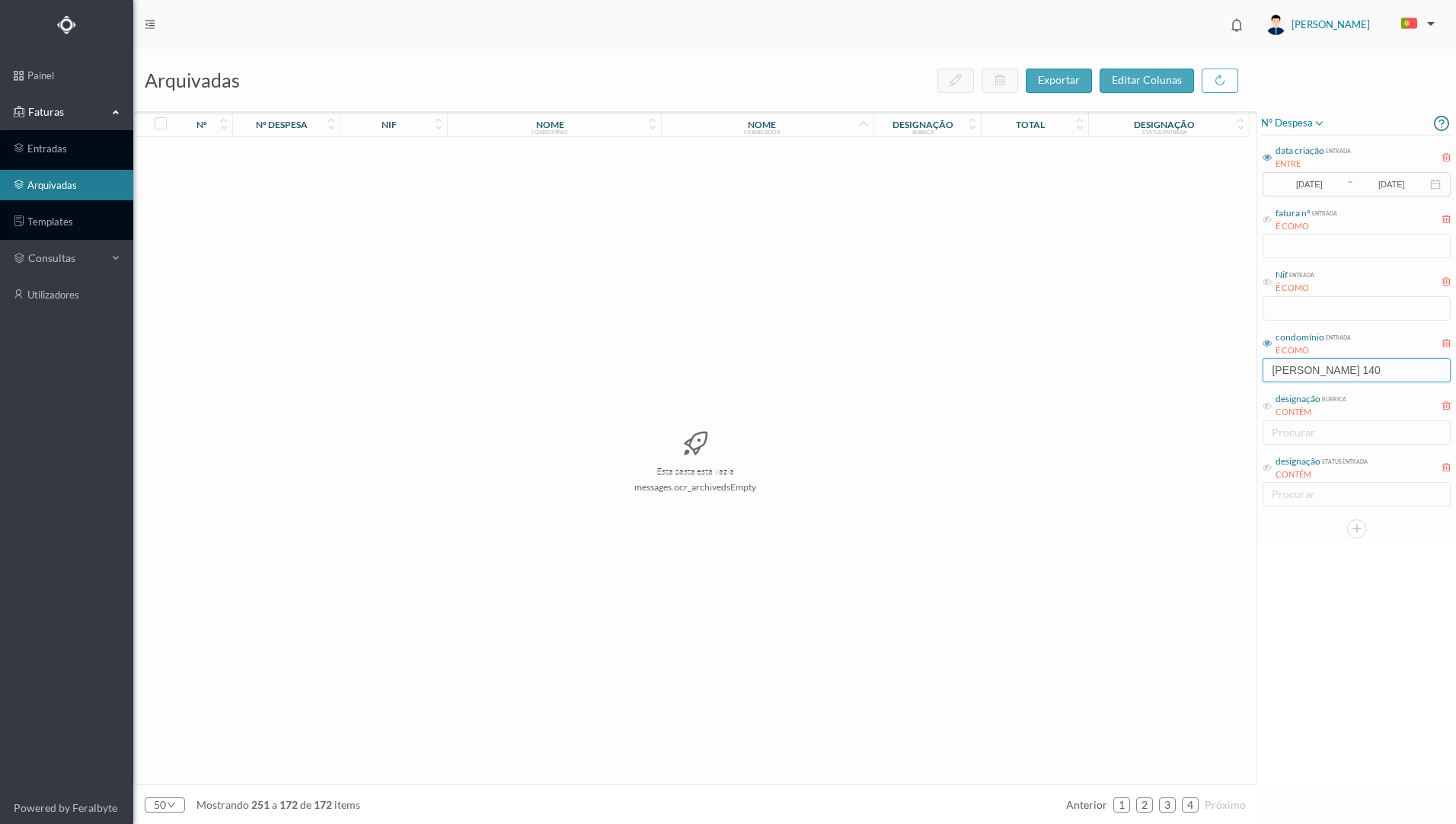
scroll to position [0, 0]
click at [1357, 369] on input "[PERSON_NAME] 140" at bounding box center [1357, 370] width 188 height 25
click at [1391, 371] on input "[PERSON_NAME] 140" at bounding box center [1357, 370] width 188 height 25
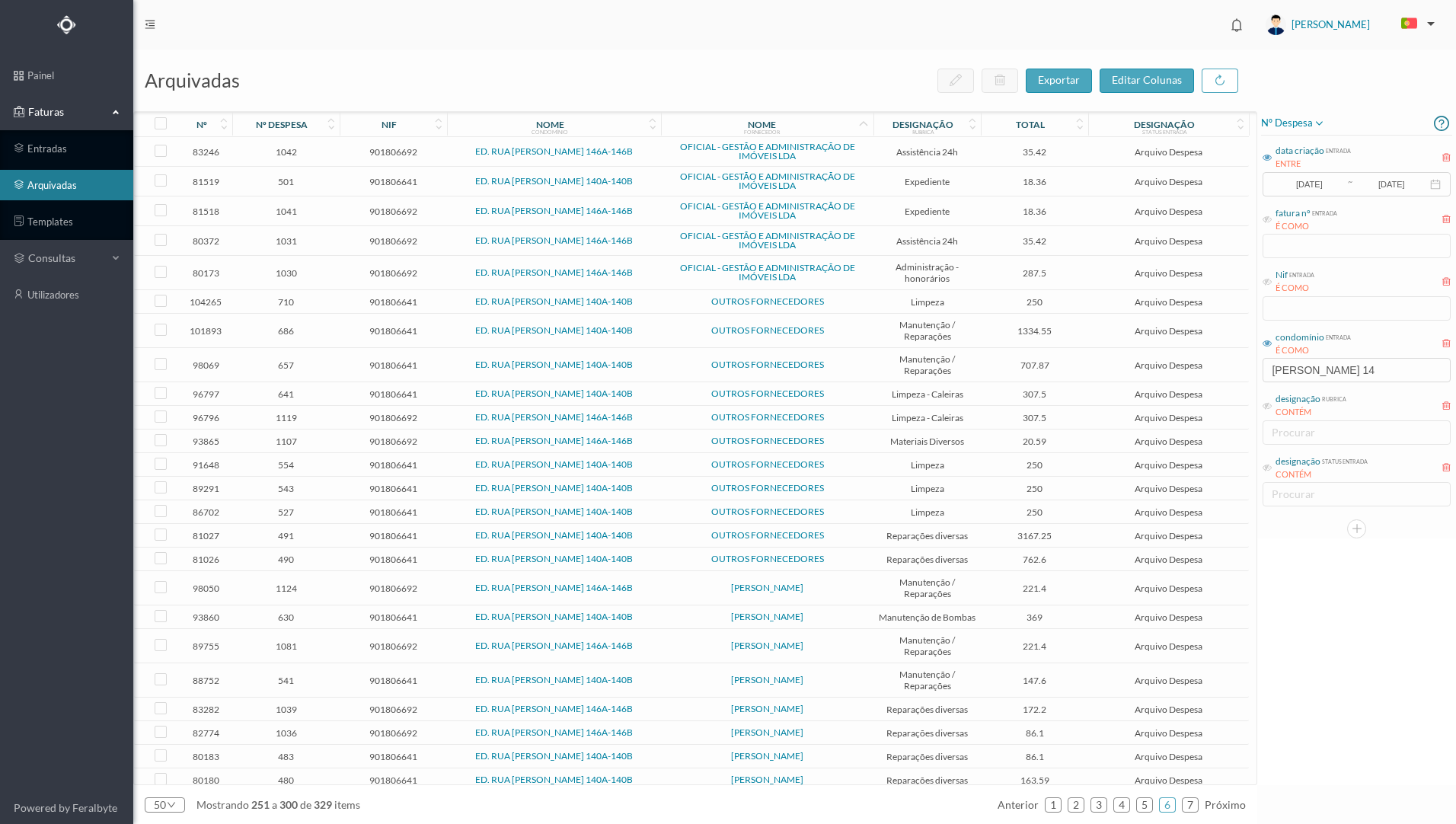
drag, startPoint x: 658, startPoint y: 328, endPoint x: 445, endPoint y: 334, distance: 213.1
click at [445, 334] on tr "101893 686 901806641 ED. RUA [PERSON_NAME] 140A-140B OUTROS FORNECEDORES Manute…" at bounding box center [691, 330] width 1115 height 34
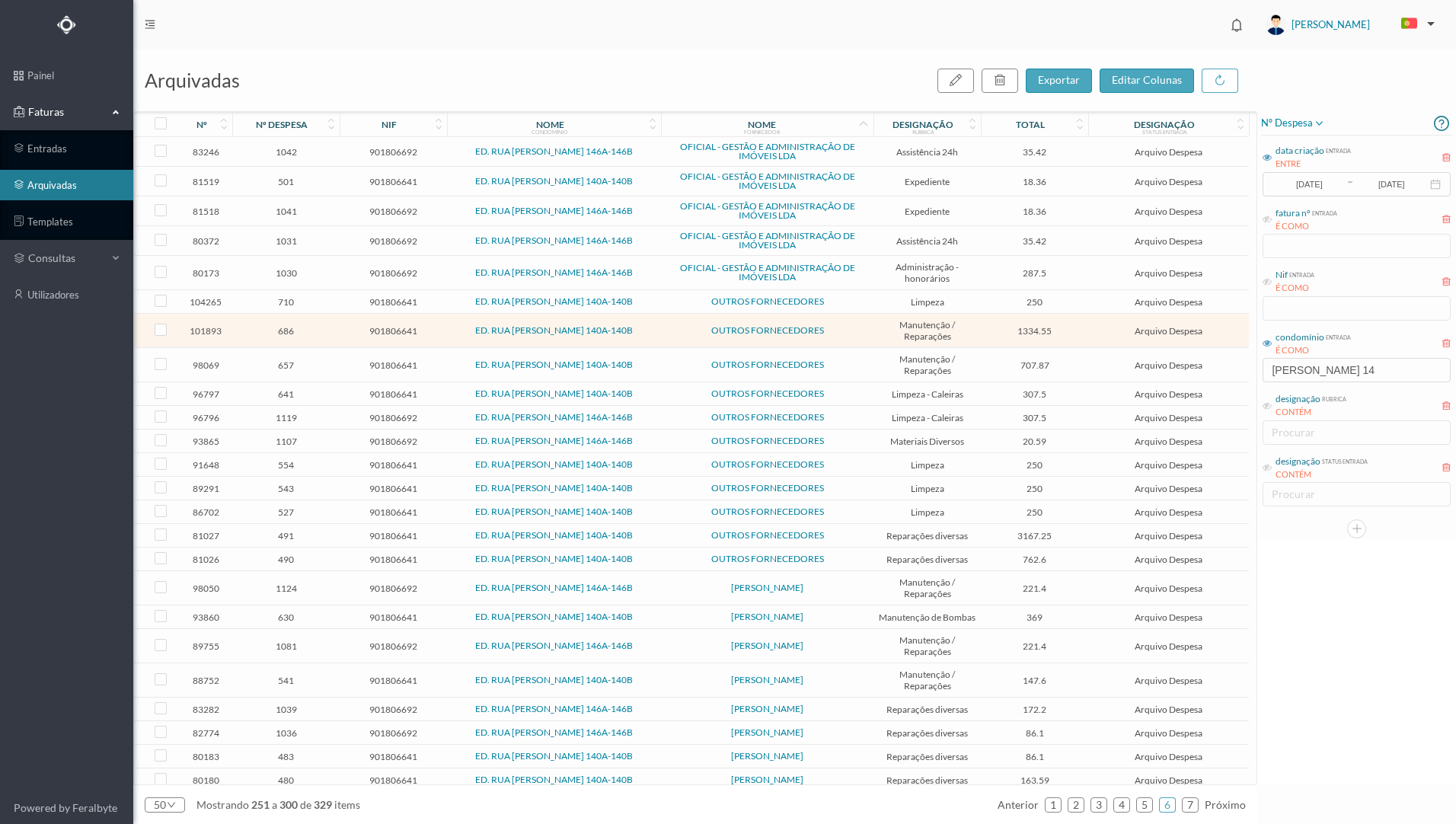
copy tr "ED. RUA [PERSON_NAME] 140A-140B"
drag, startPoint x: 1379, startPoint y: 369, endPoint x: 1254, endPoint y: 363, distance: 125.1
click at [1254, 363] on div "arquivadas exportar editar colunas nº nº despesa nif nome condomínio nome forne…" at bounding box center [795, 436] width 1323 height 774
paste input "ED. RUA [PERSON_NAME] 140A-140B"
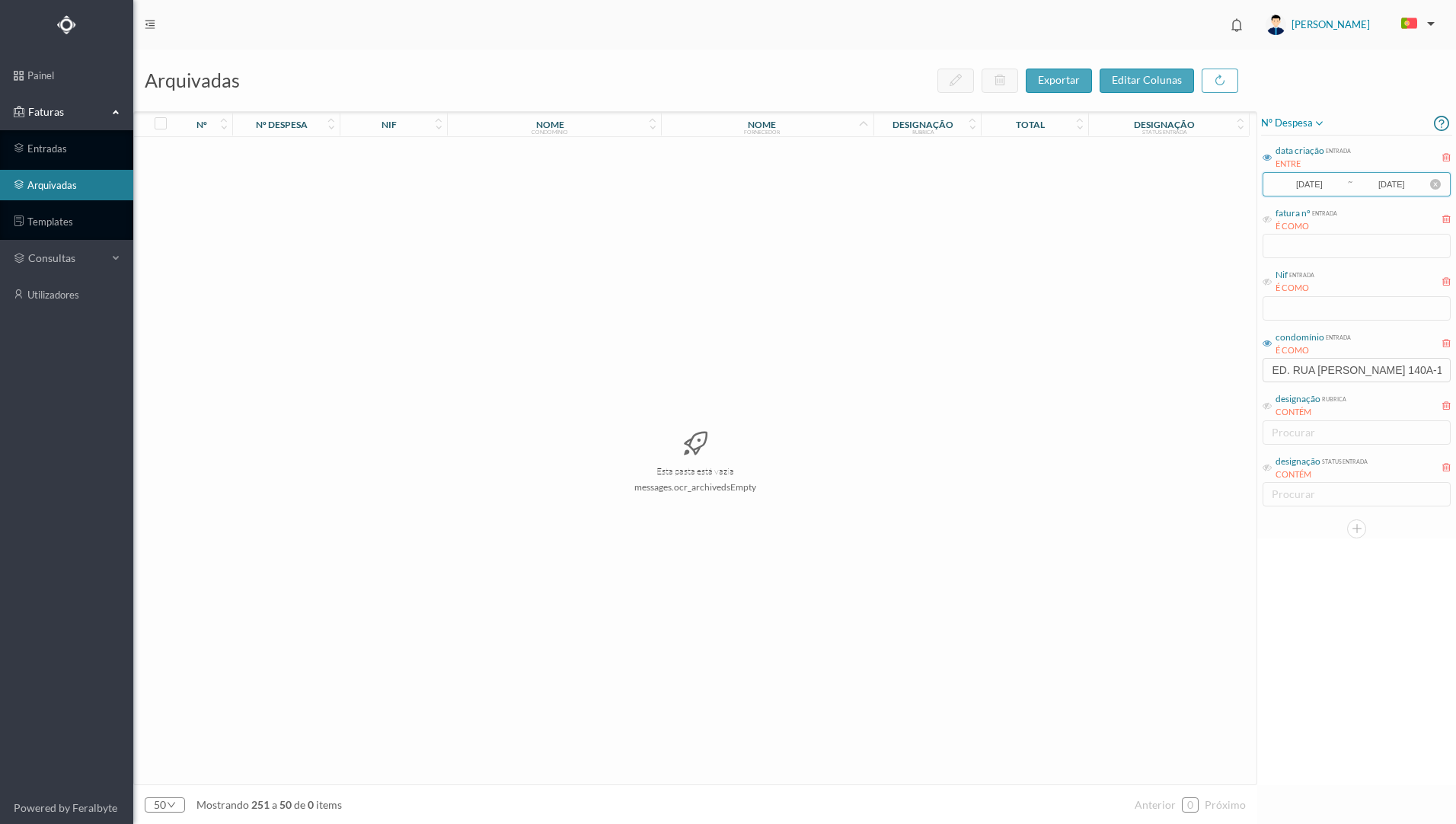
click at [1343, 183] on input "[DATE]" at bounding box center [1309, 184] width 75 height 17
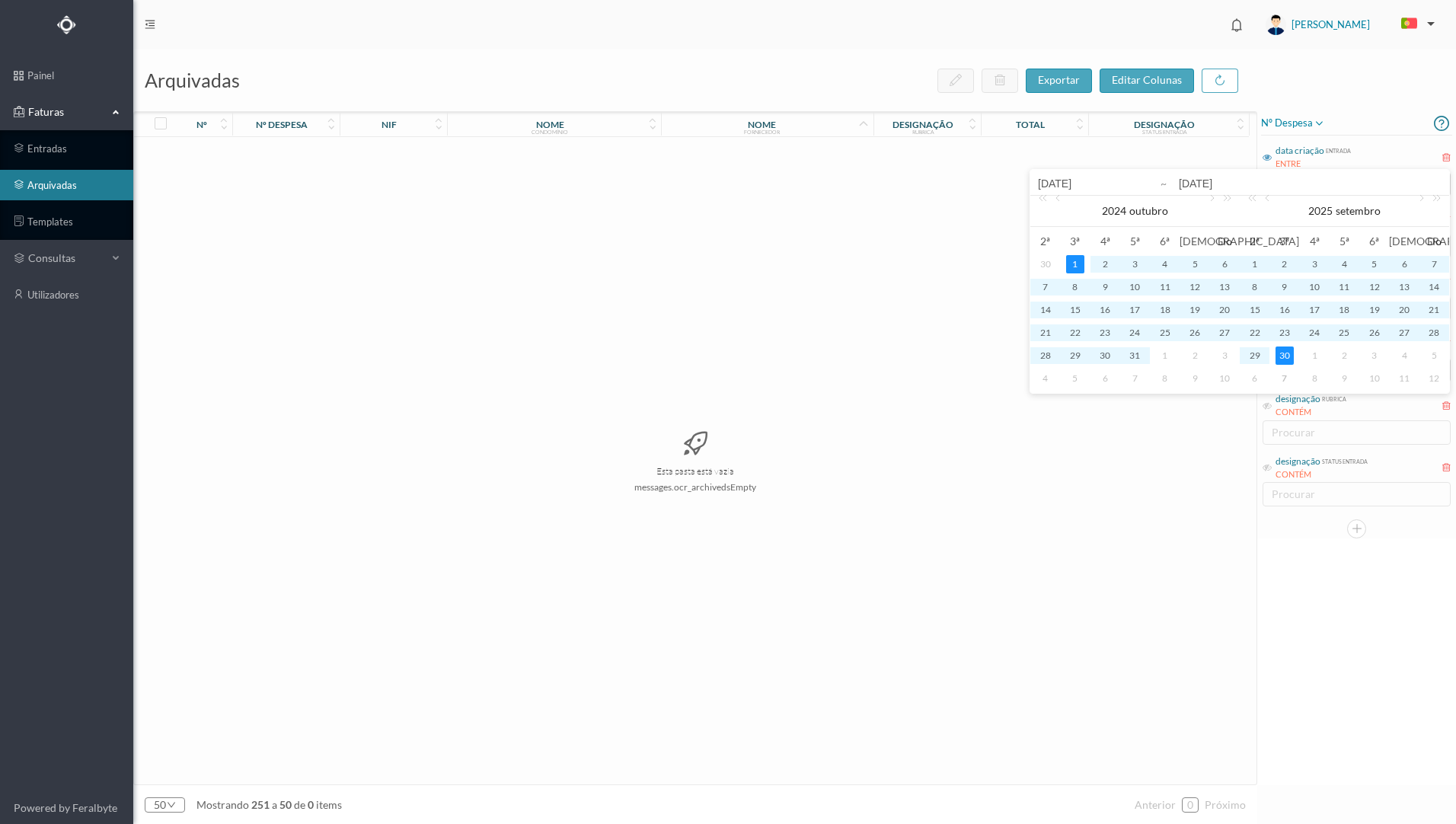
click at [1280, 354] on div "30" at bounding box center [1284, 355] width 18 height 18
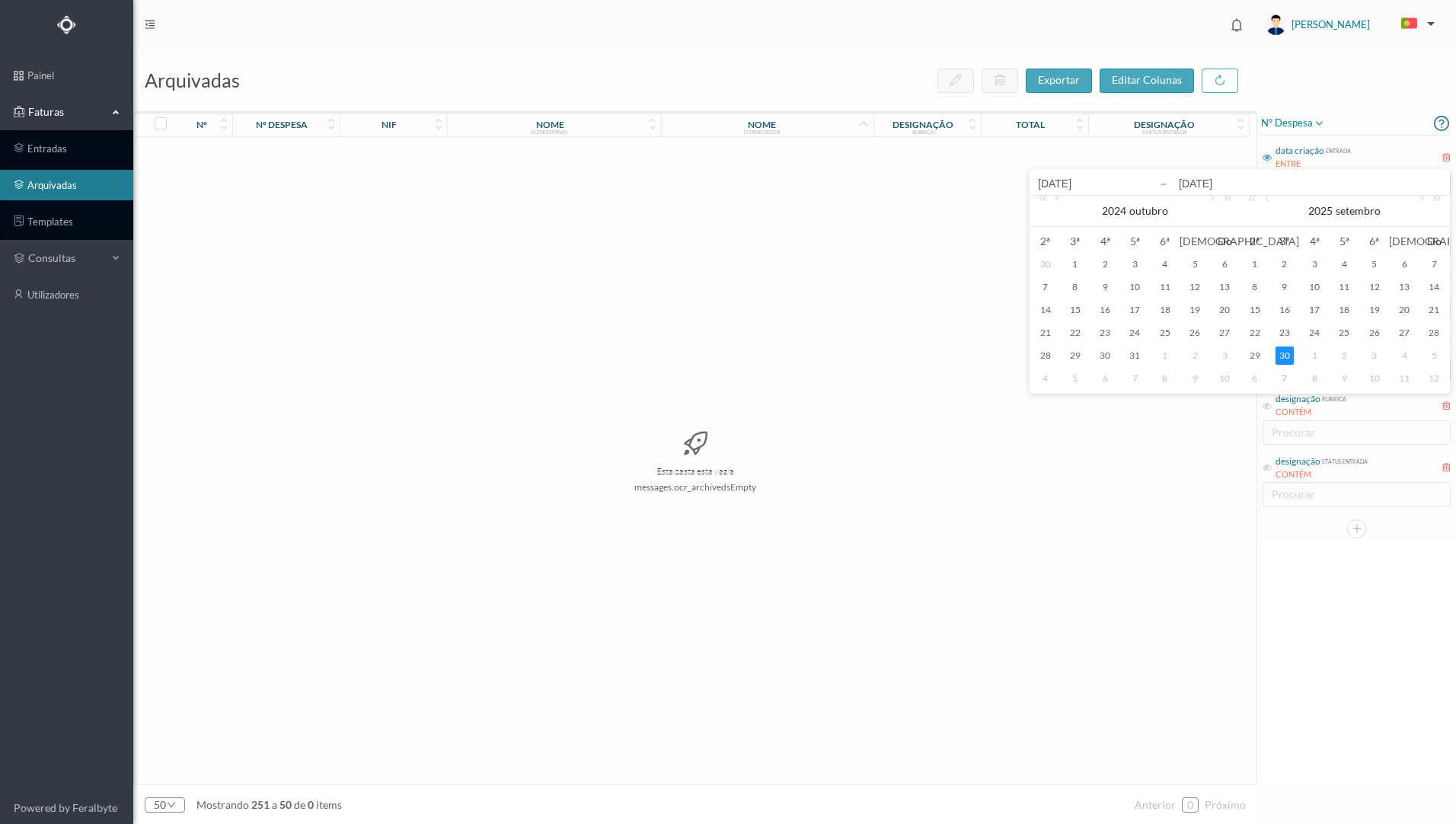
click at [1212, 499] on div "Esta pasta está vazia messages.ocr_archivedsEmpty" at bounding box center [695, 460] width 1123 height 647
drag, startPoint x: 1355, startPoint y: 370, endPoint x: 1267, endPoint y: 366, distance: 88.1
click at [1267, 366] on input "ED. RUA [PERSON_NAME] 140A-140B" at bounding box center [1357, 370] width 188 height 25
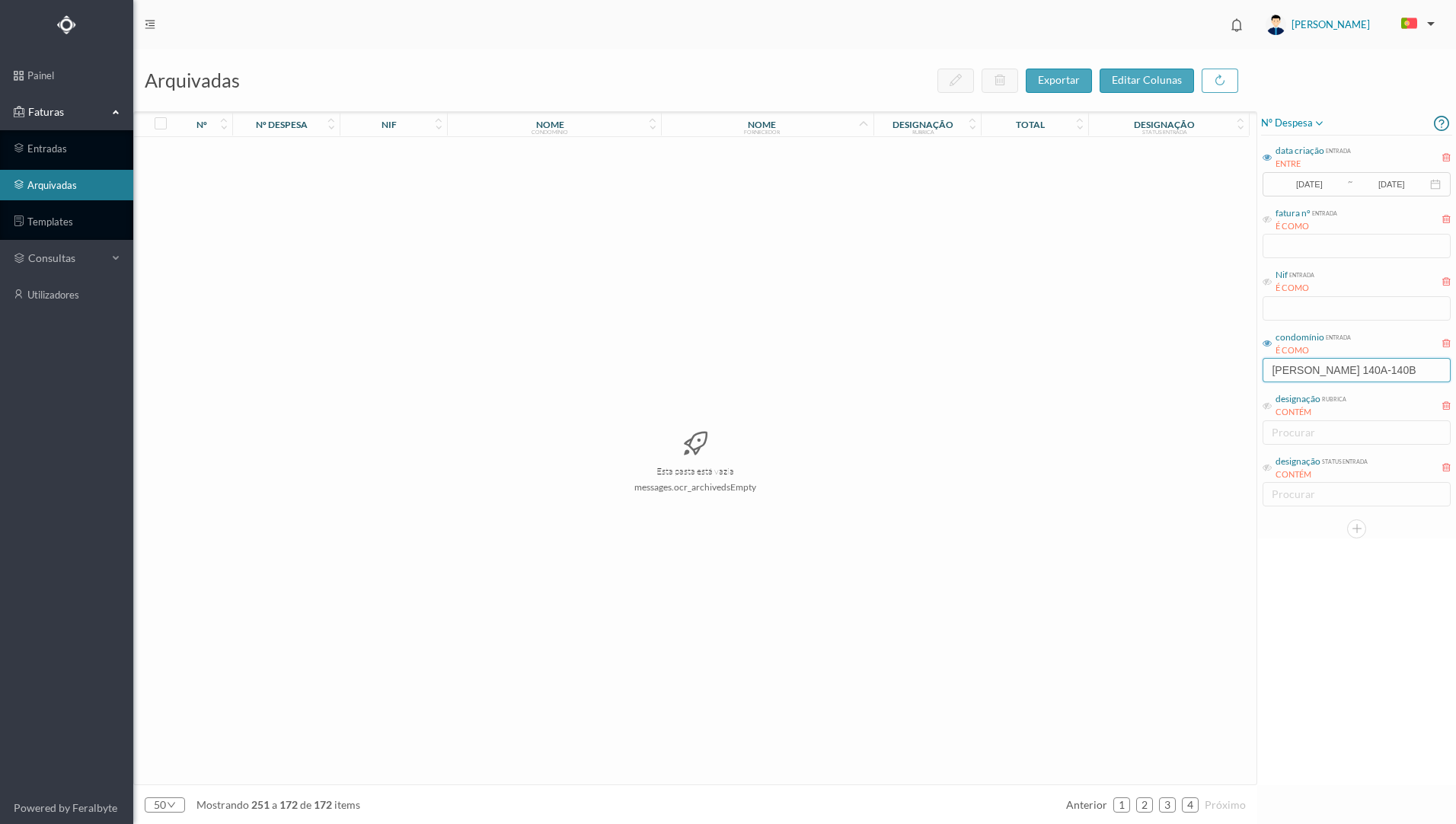
click at [1383, 369] on input "[PERSON_NAME] 140A-140B" at bounding box center [1357, 370] width 188 height 25
type input "[PERSON_NAME]"
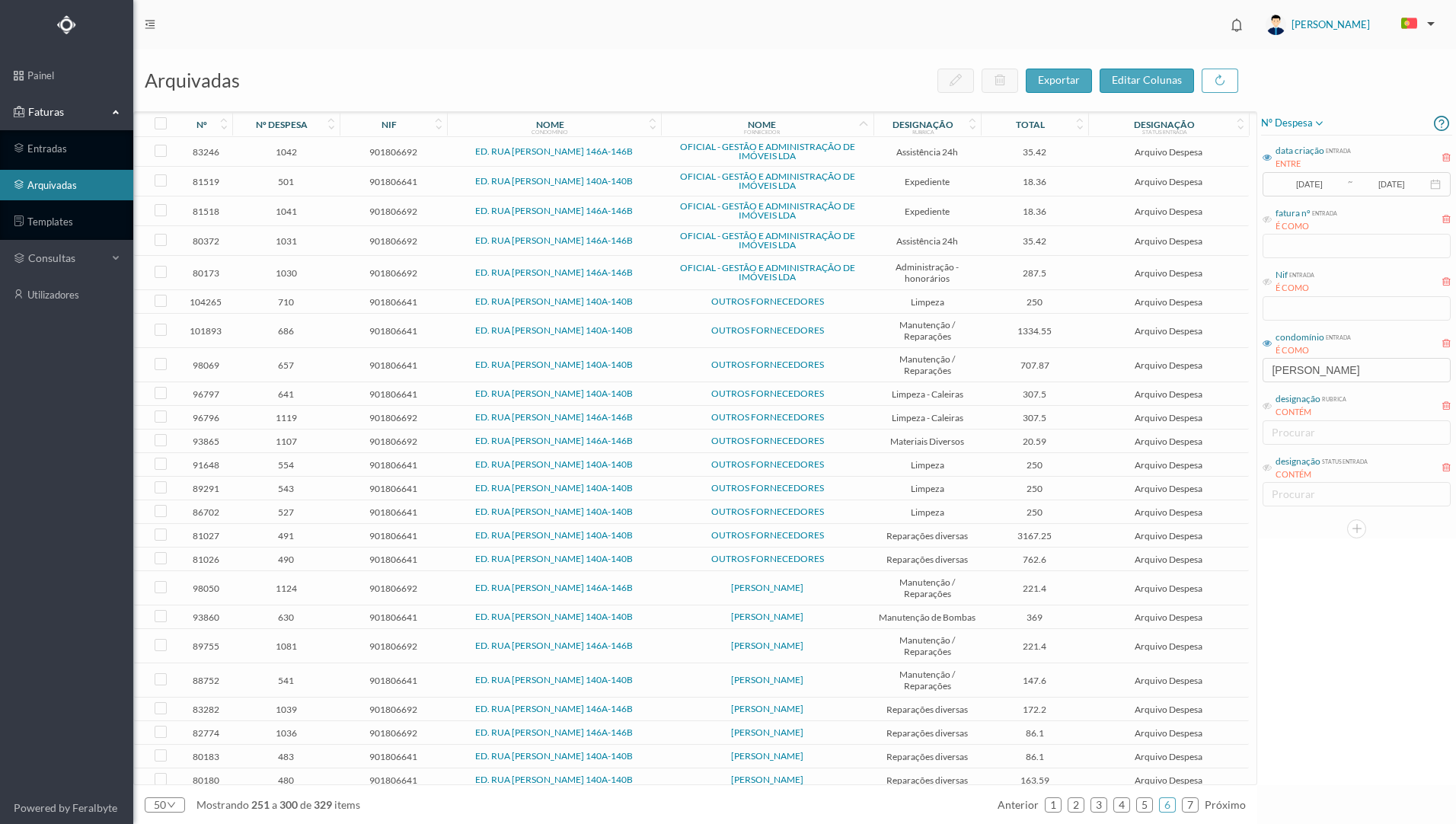
click at [653, 127] on icon at bounding box center [653, 128] width 9 height 11
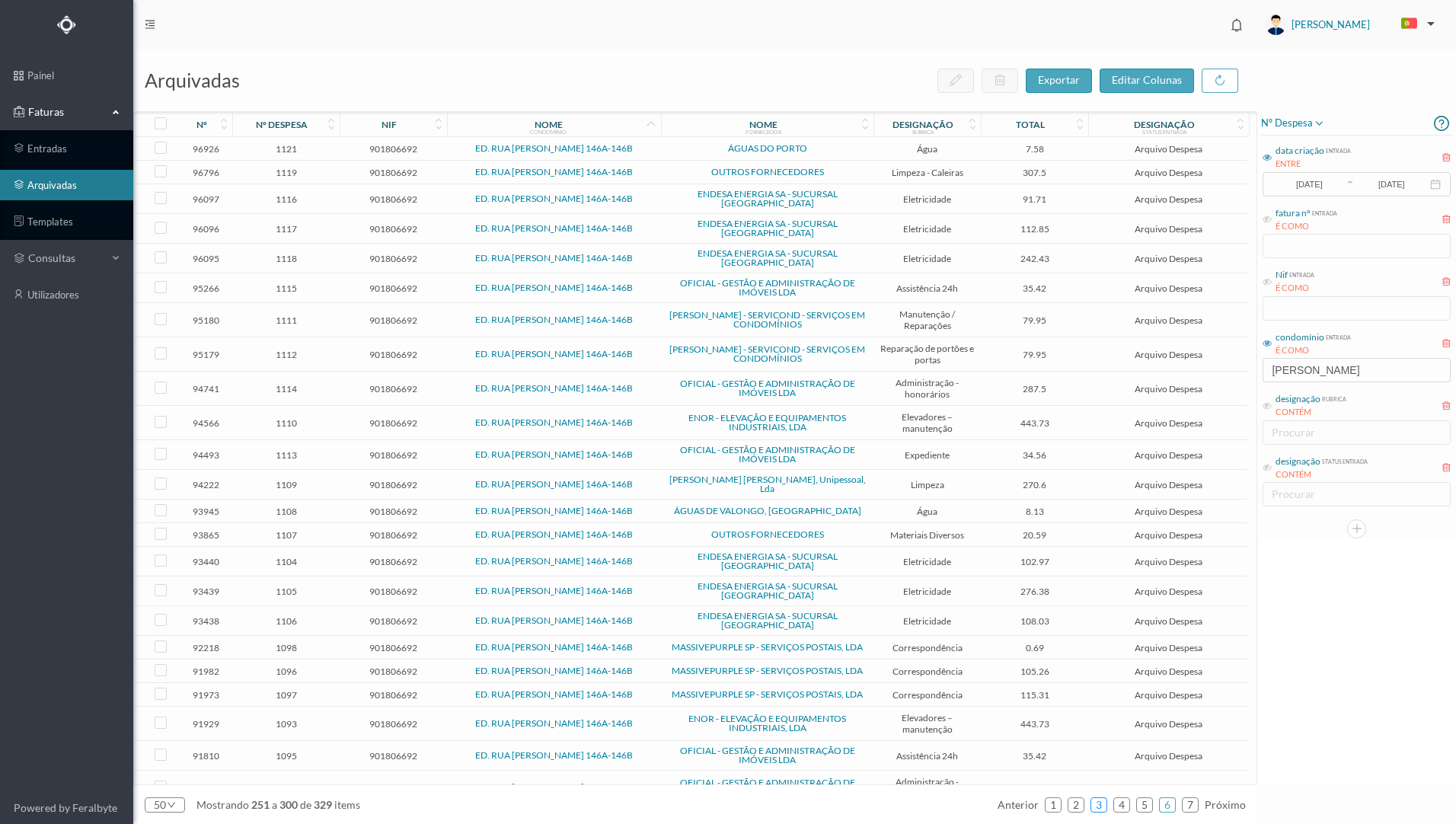
click at [1100, 803] on link "3" at bounding box center [1098, 805] width 15 height 23
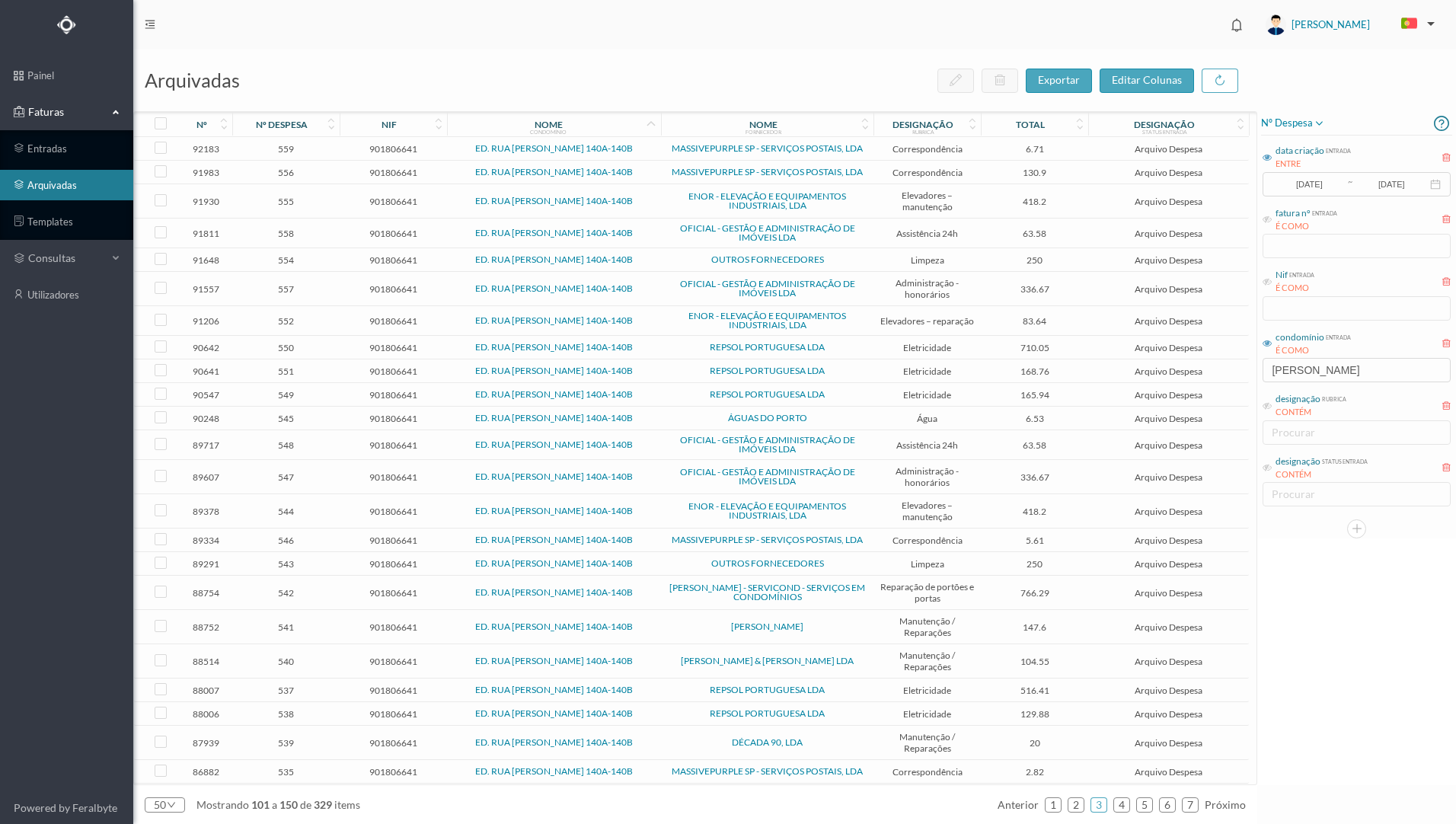
click at [848, 662] on span "[PERSON_NAME] & [PERSON_NAME] LDA" at bounding box center [767, 660] width 205 height 9
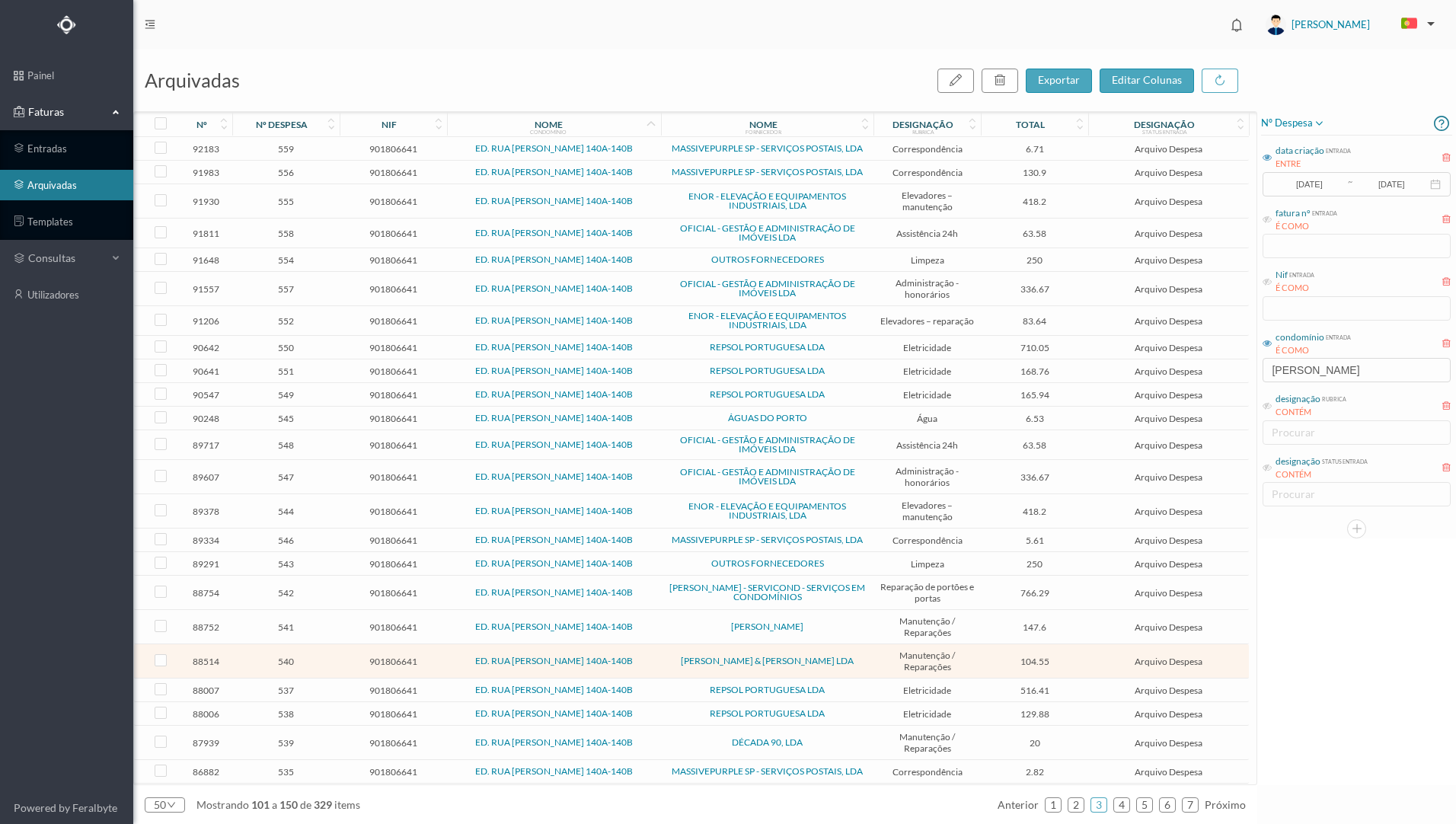
click at [848, 662] on span "[PERSON_NAME] & [PERSON_NAME] LDA" at bounding box center [767, 660] width 205 height 9
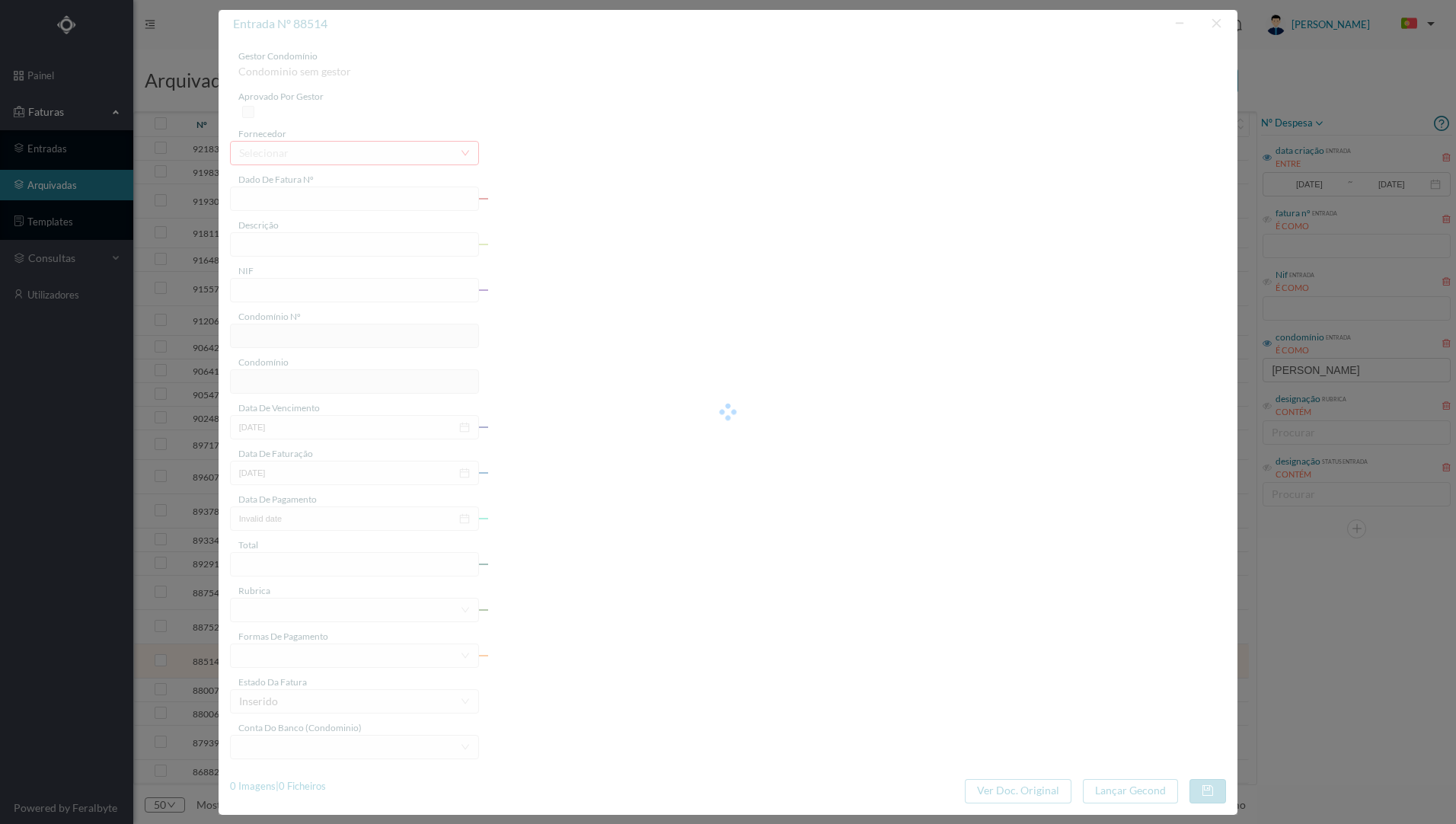
type input "FT FA.2024/769"
type input "reparações diversas"
type input "901806641"
type input "[DATE]"
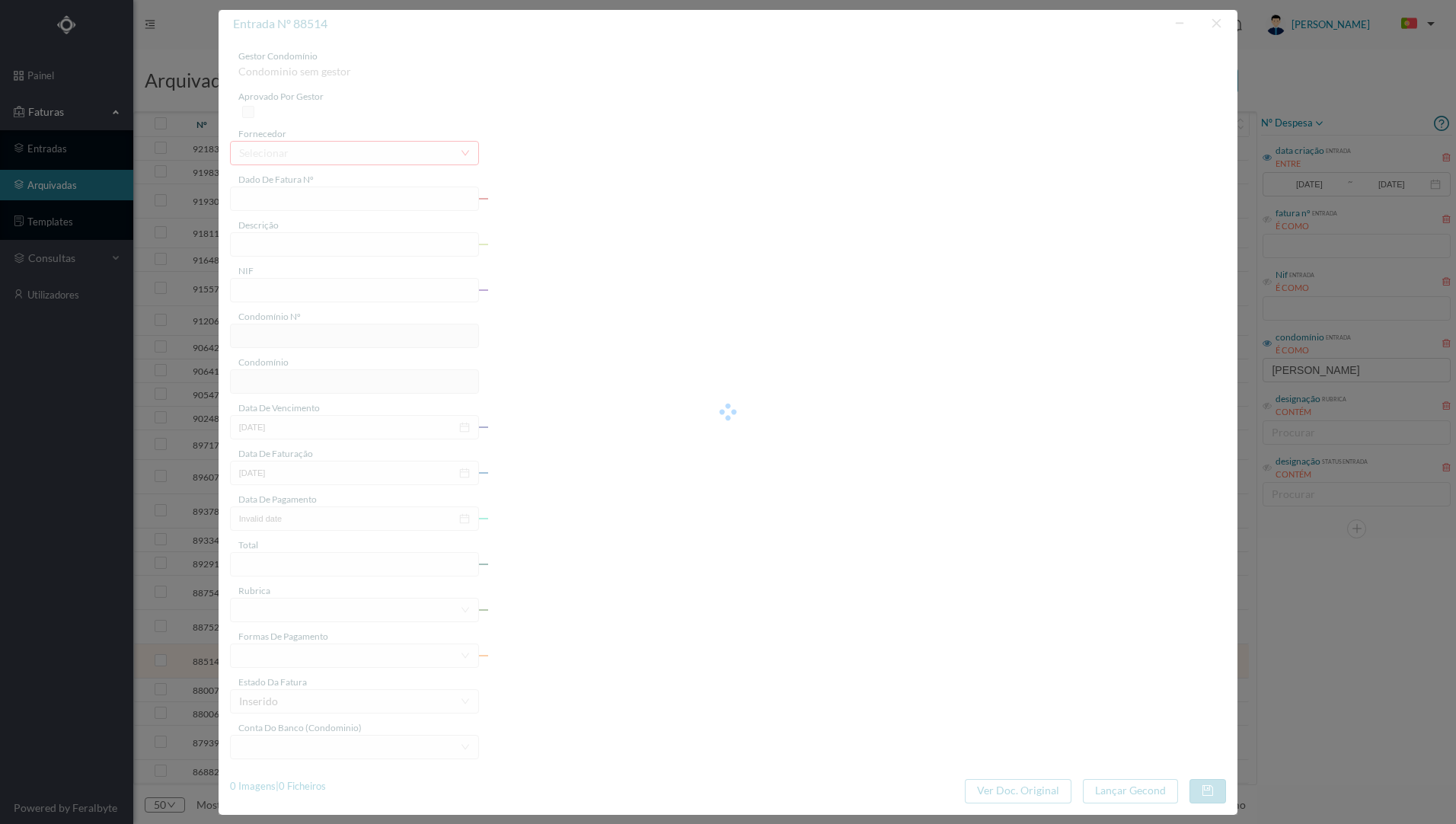
type input "[DATE]"
type input "104.55"
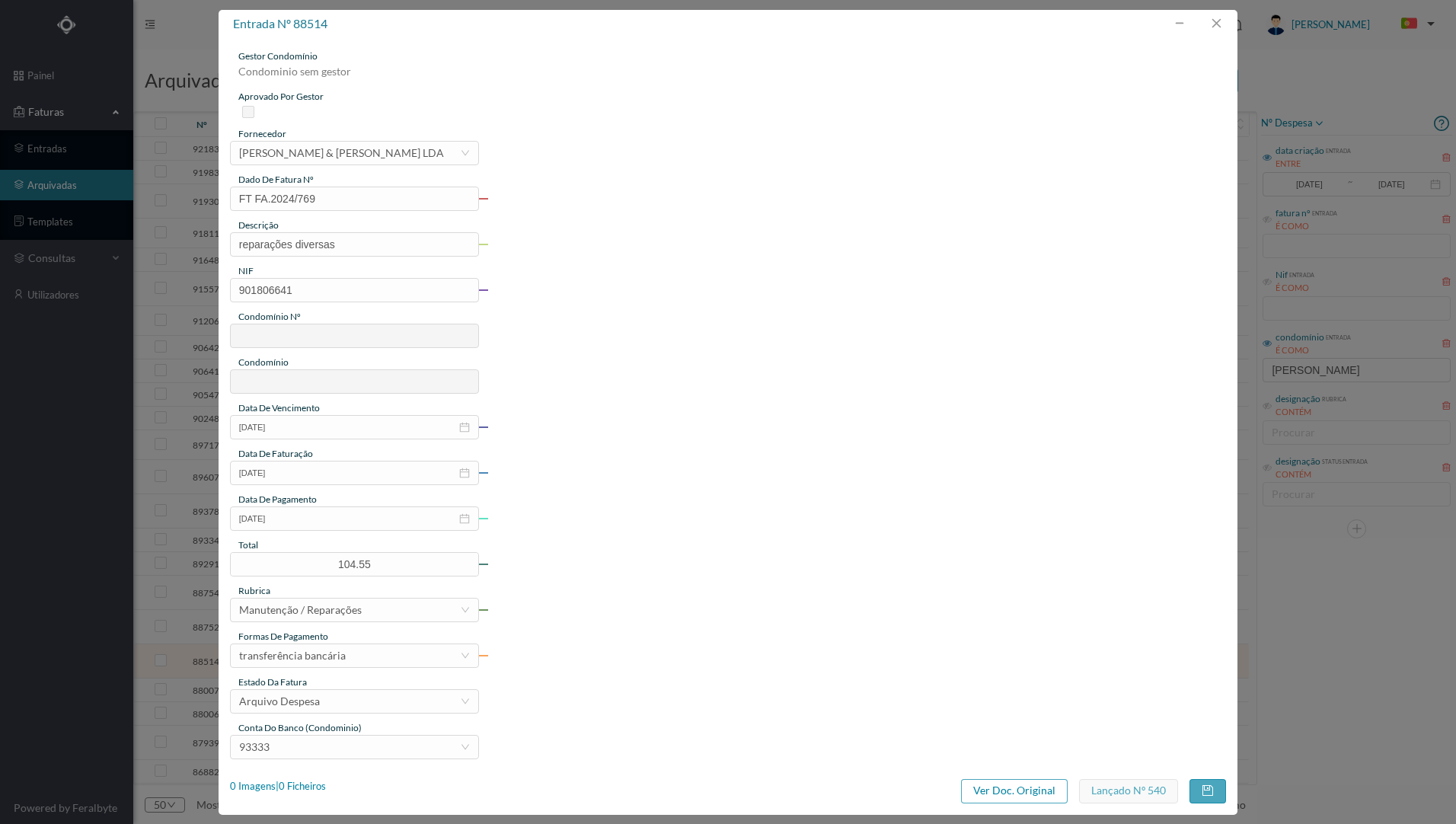
type input "816"
type input "ED. RUA [PERSON_NAME] 140A-140B"
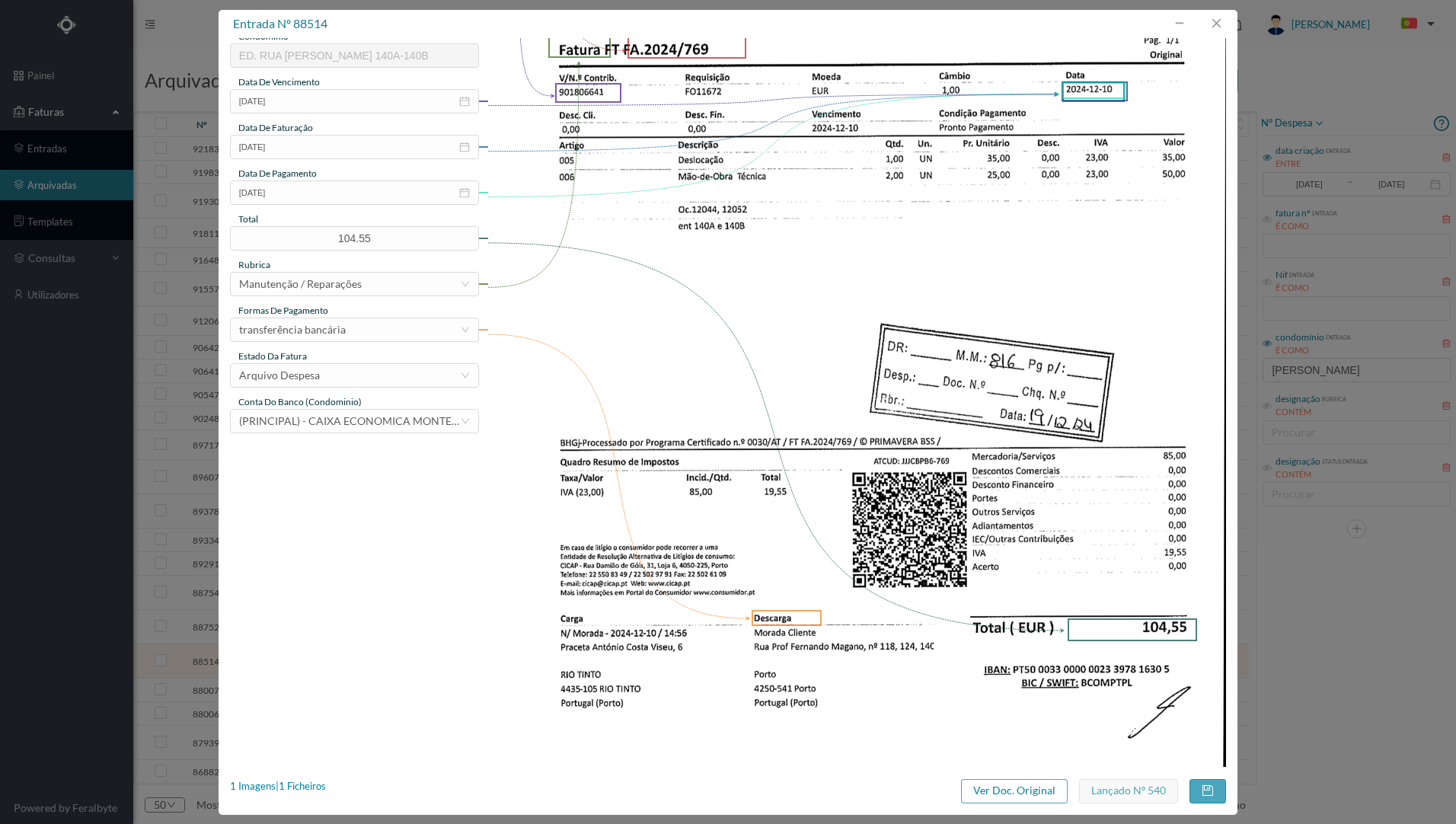
scroll to position [332, 0]
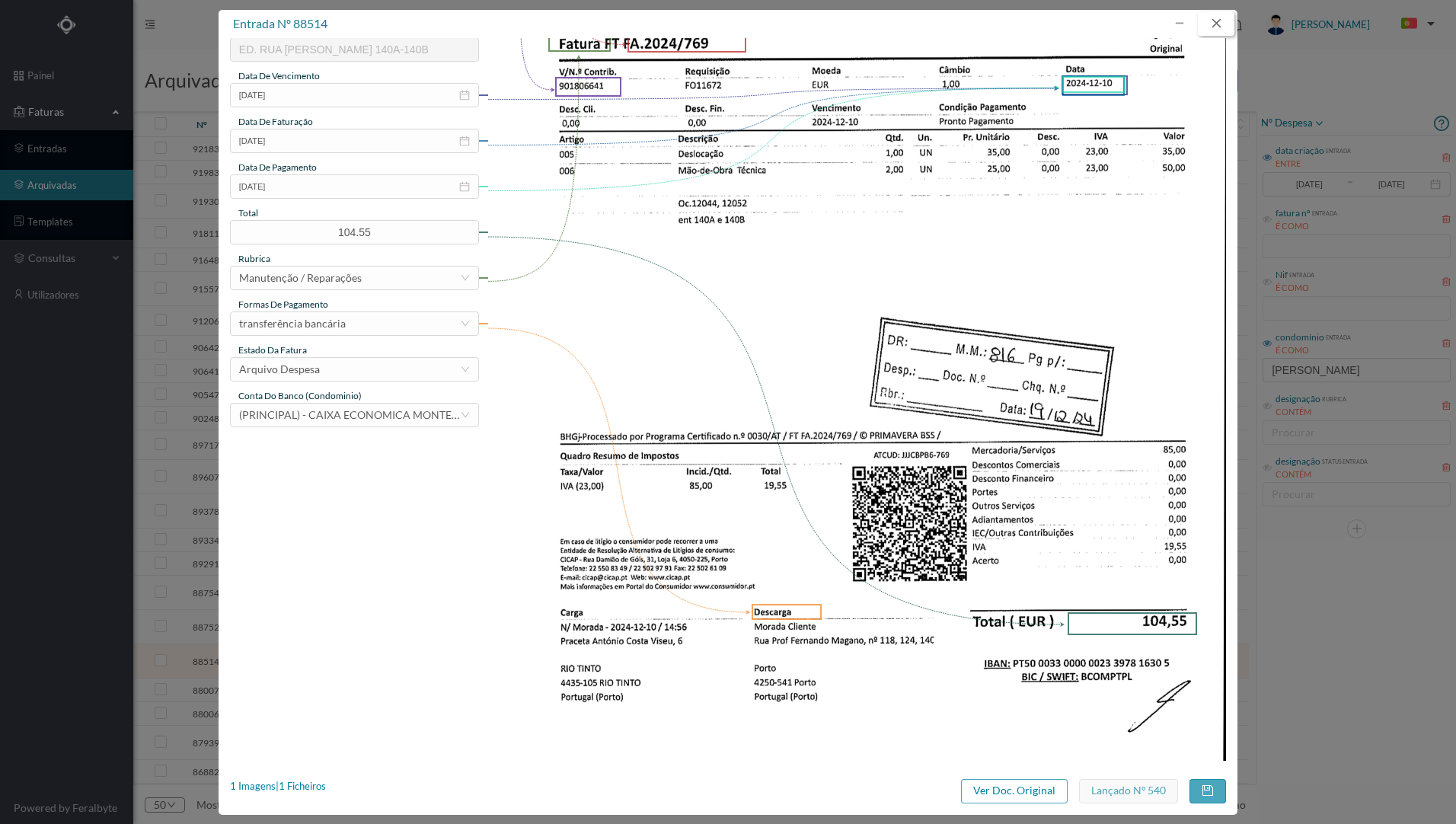
click at [1221, 25] on button "button" at bounding box center [1216, 24] width 37 height 25
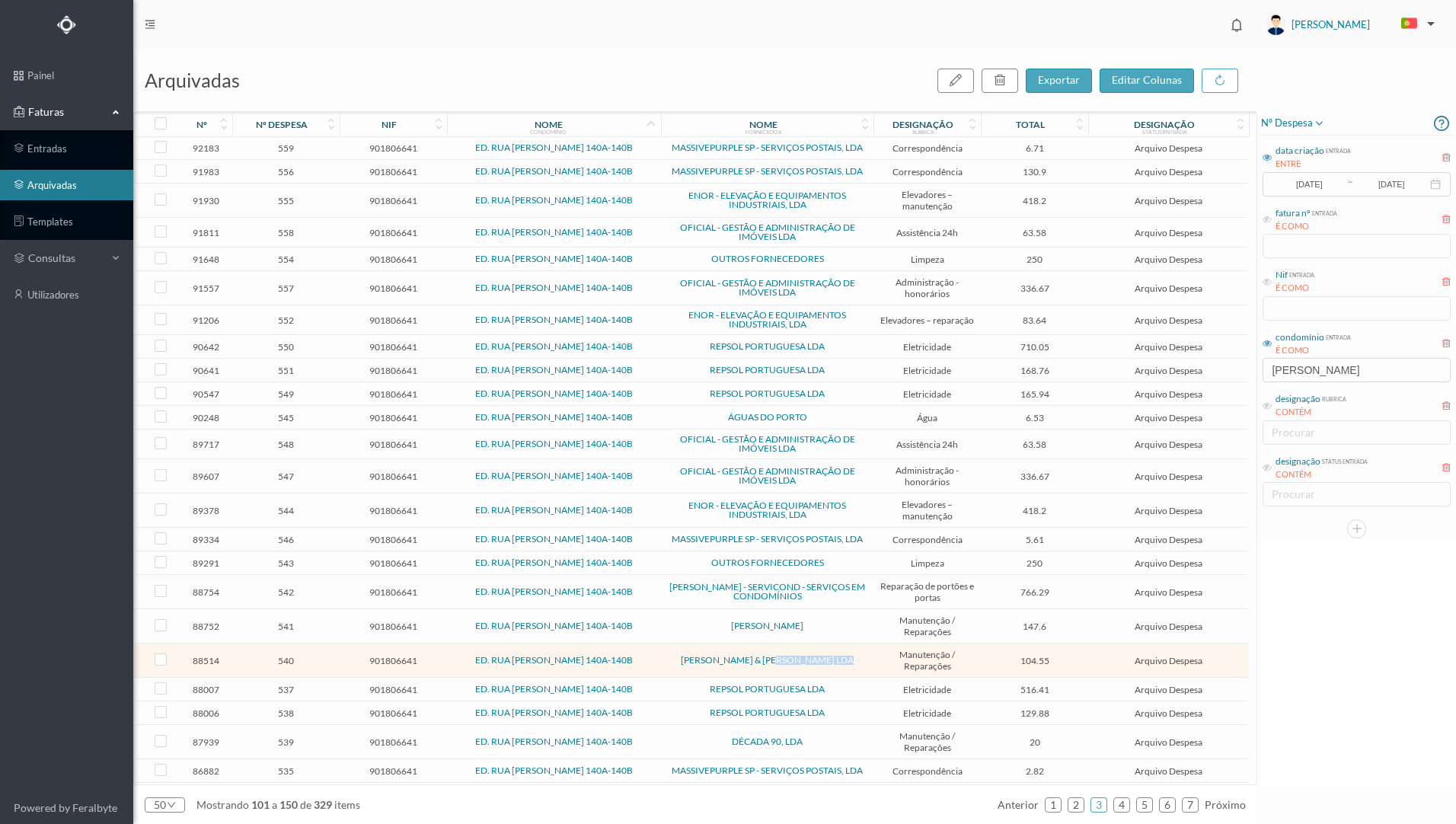
scroll to position [0, 0]
click at [330, 135] on div "nº despesa" at bounding box center [286, 124] width 107 height 26
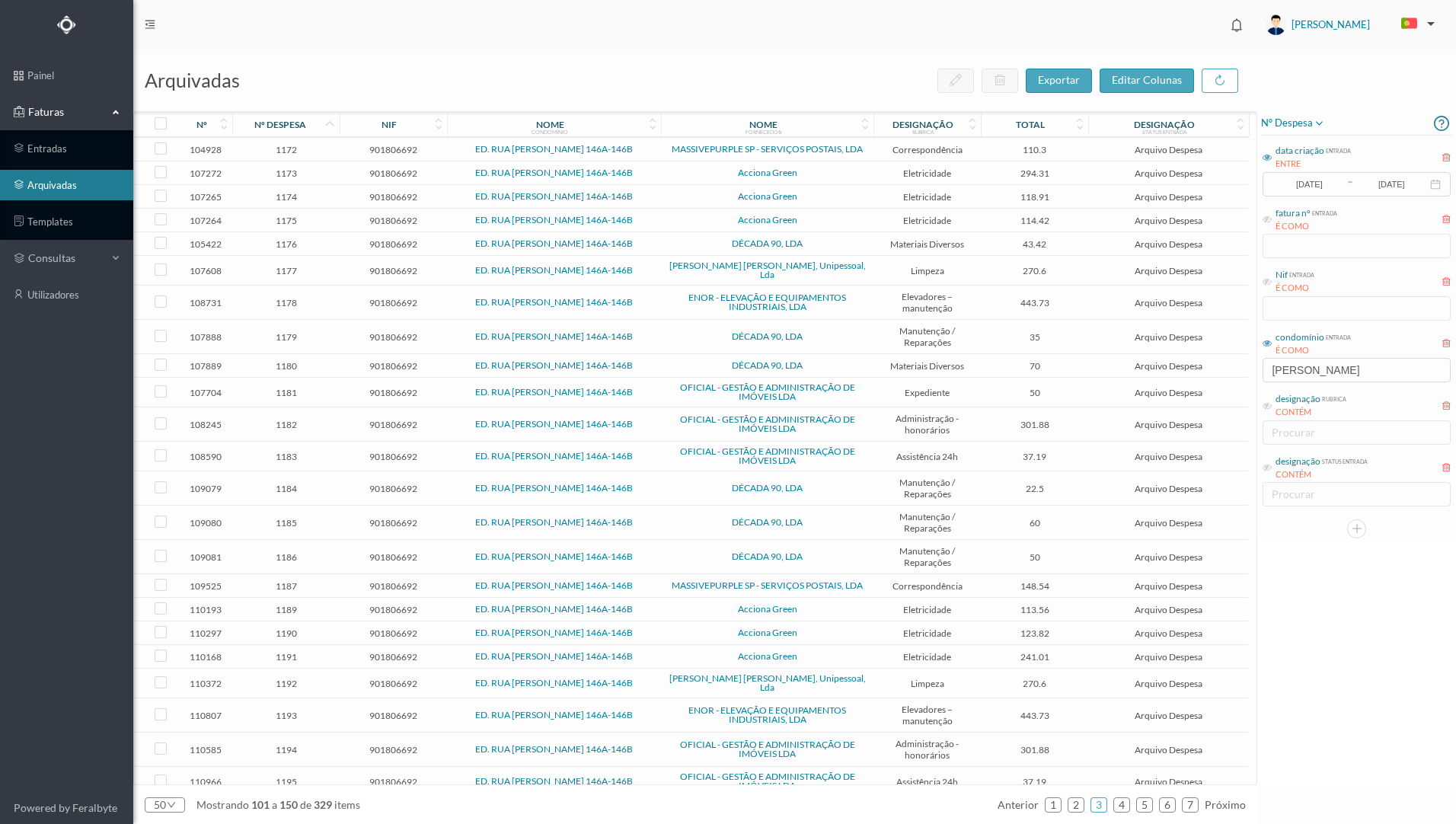
scroll to position [768, 0]
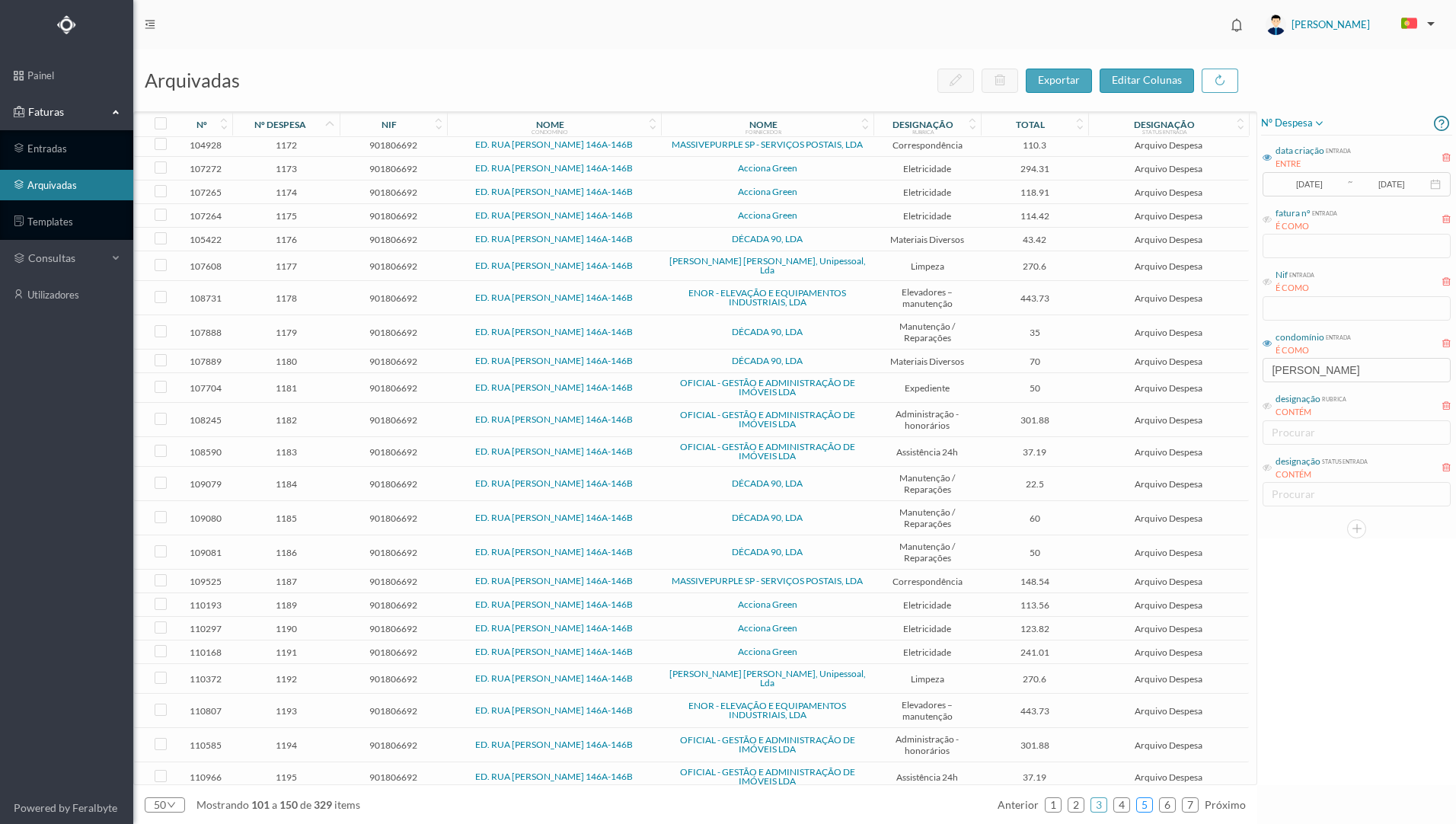
click at [1144, 806] on link "5" at bounding box center [1144, 805] width 15 height 23
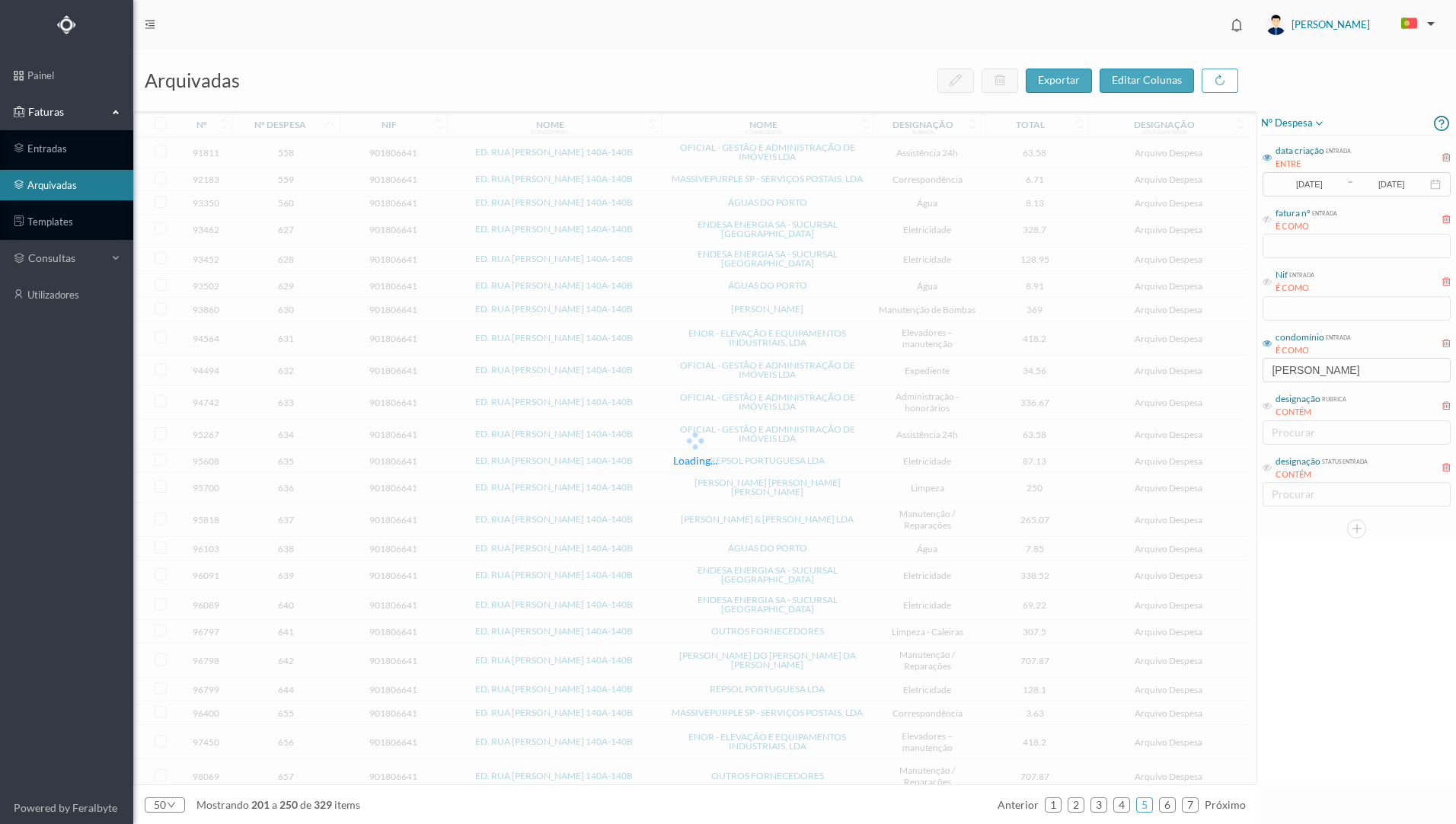
scroll to position [757, 0]
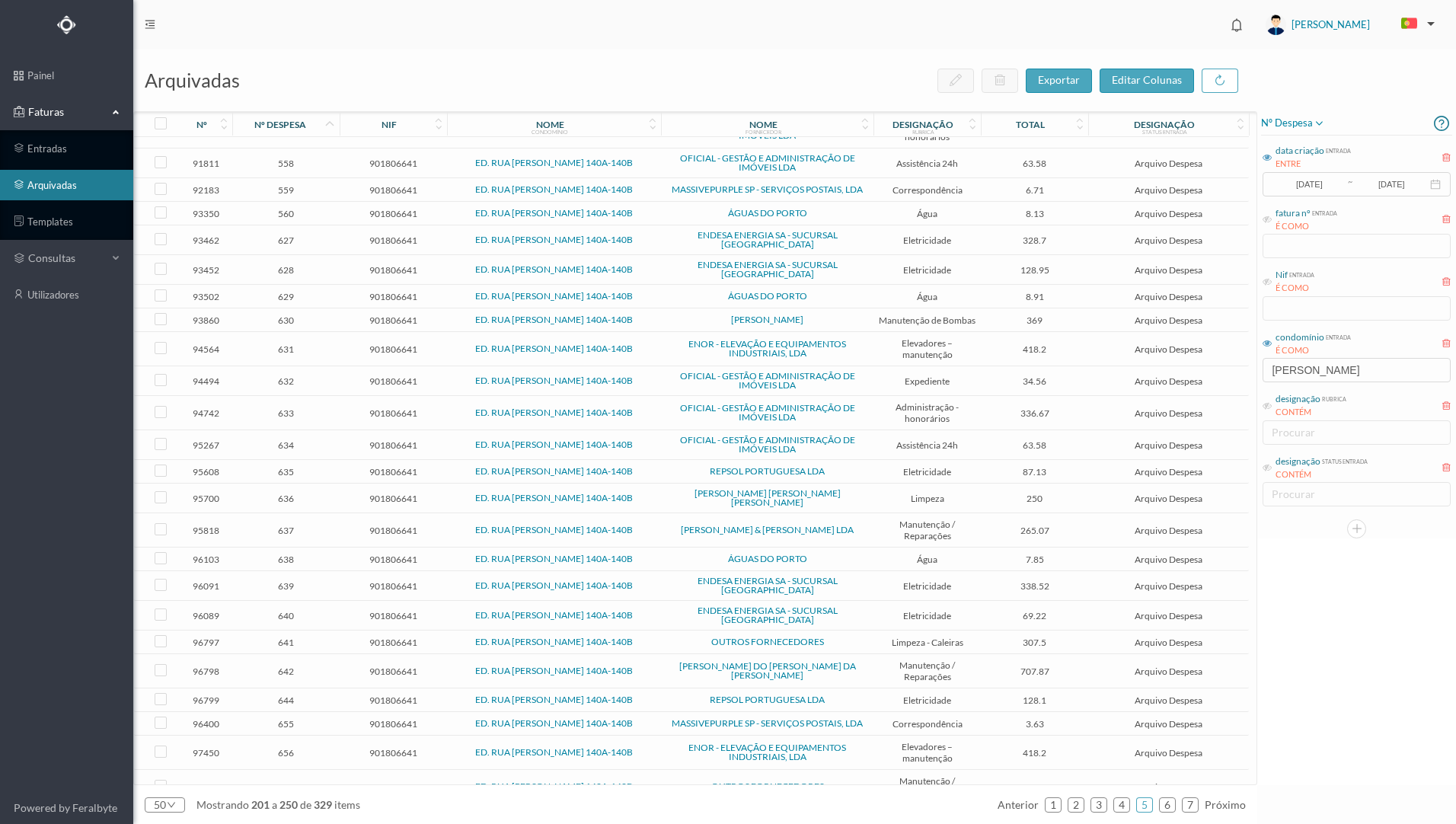
click at [707, 319] on span "[PERSON_NAME]" at bounding box center [767, 320] width 205 height 9
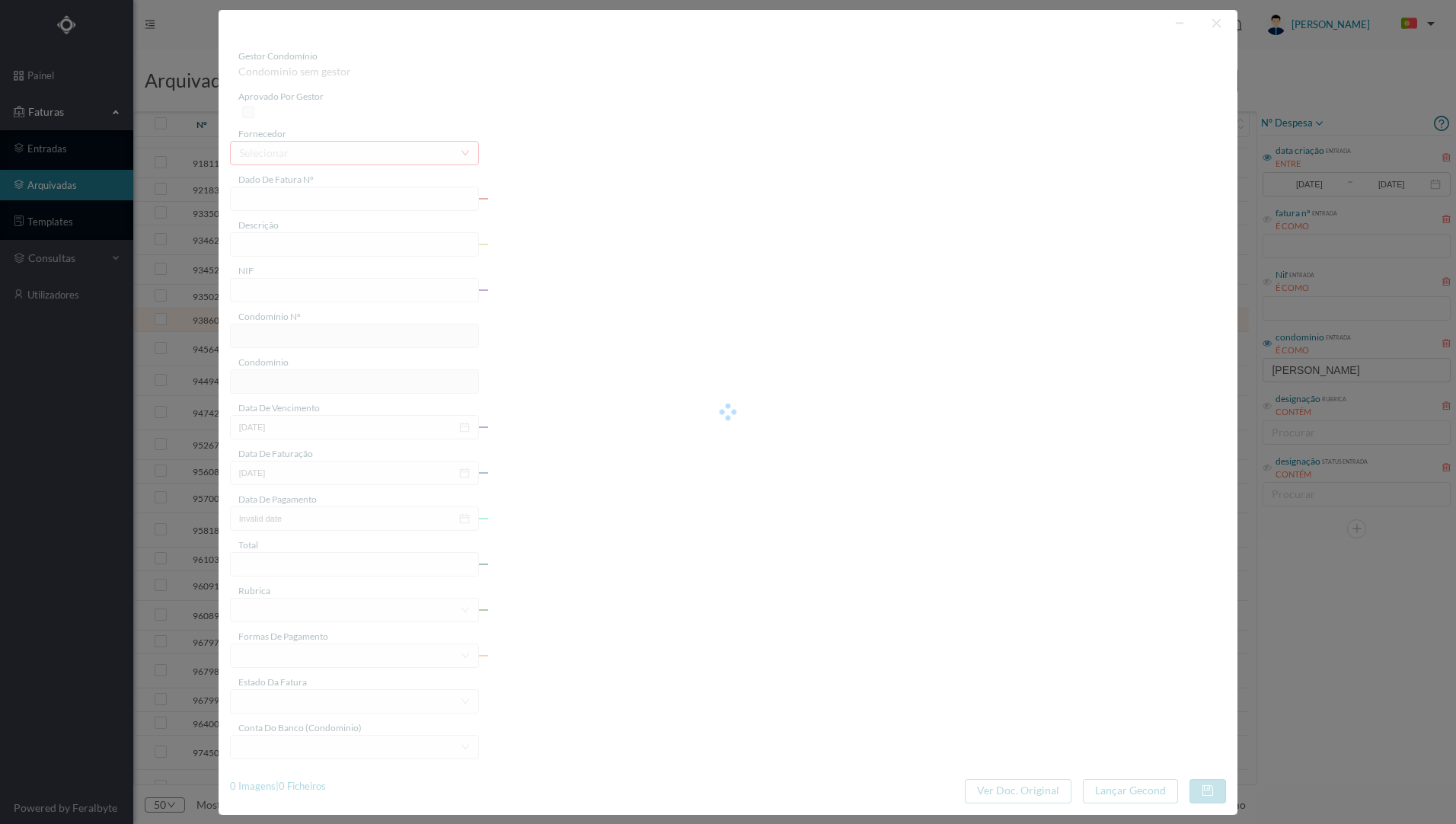
type input "FT PAULOALVES2023/413"
type input "Reparação de teto de quarto e casa de banho"
type input "901806641"
type input "[DATE]"
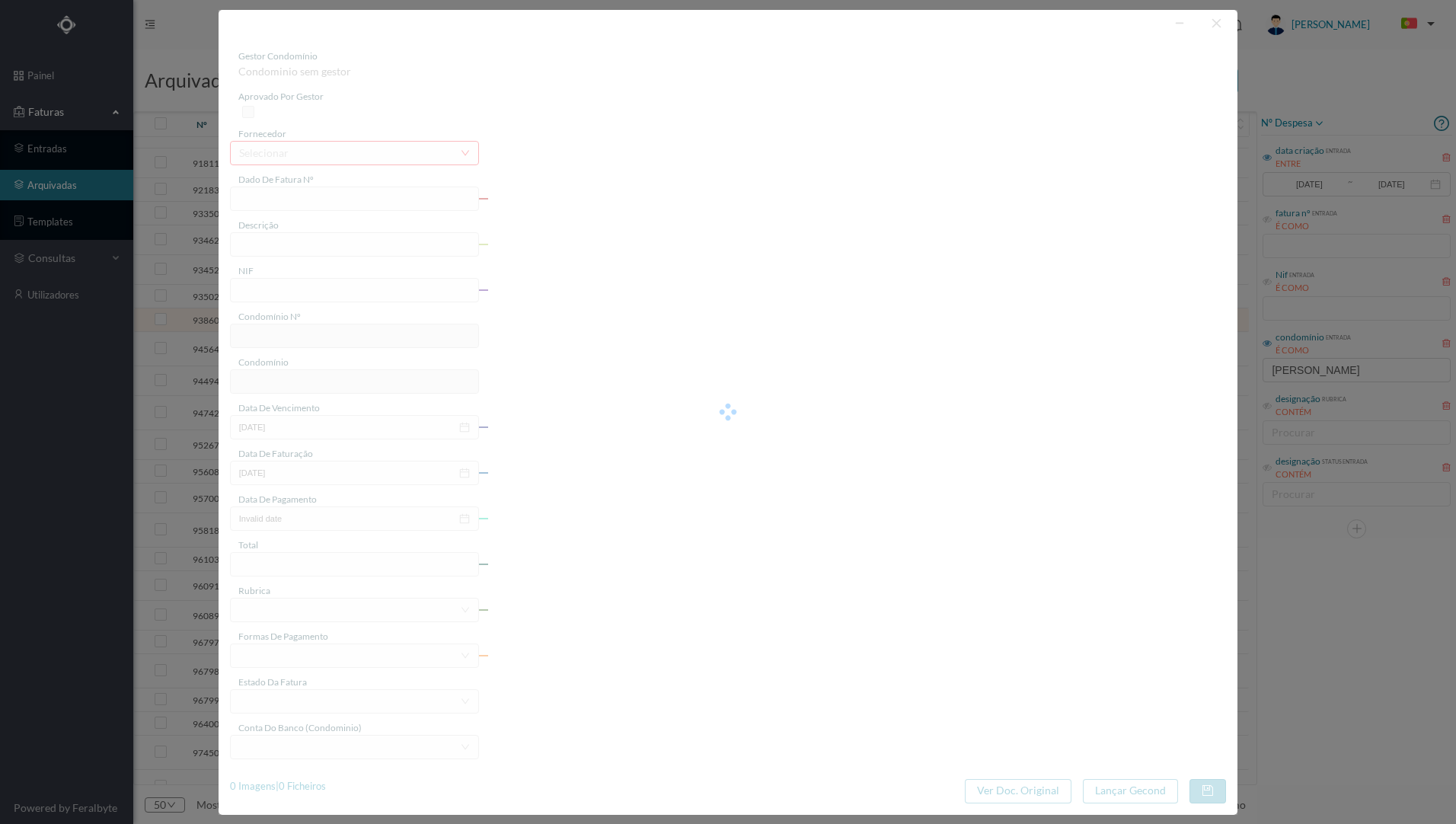
type input "[DATE]"
type input "369.00"
type input "816"
type input "ED. RUA [PERSON_NAME] 140A-140B"
